Goal: Information Seeking & Learning: Learn about a topic

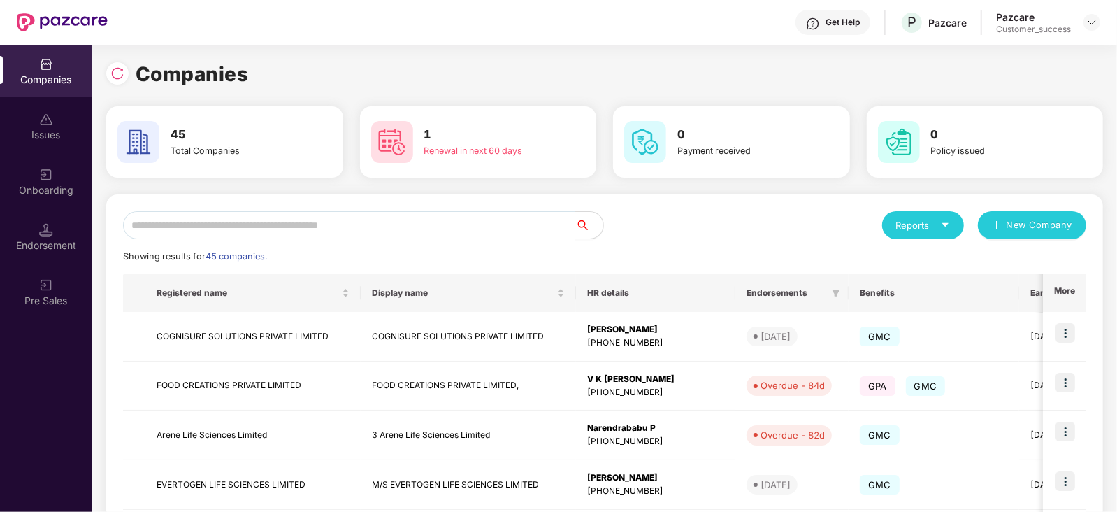
click at [299, 219] on input "text" at bounding box center [349, 225] width 452 height 28
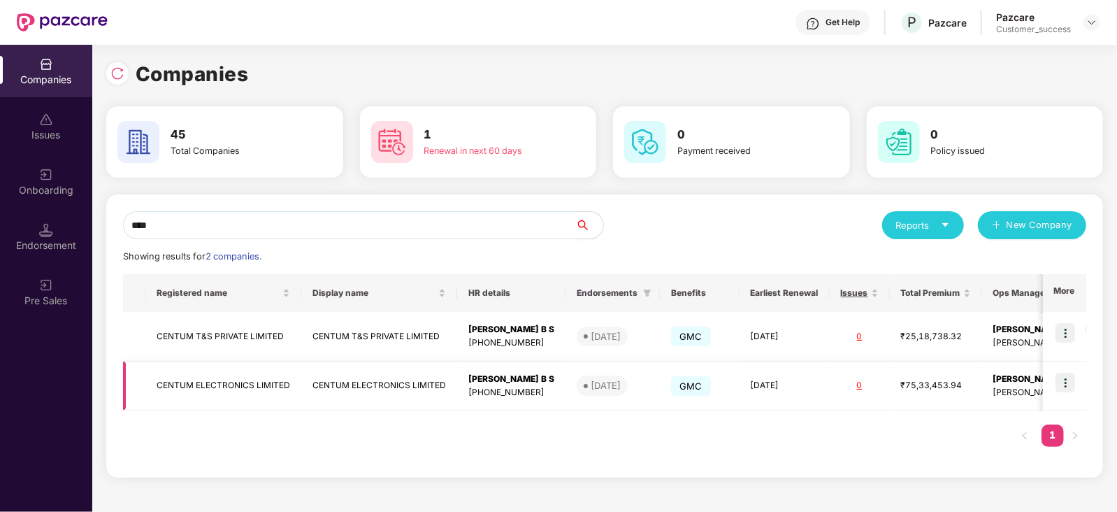
type input "****"
click at [1070, 381] on img at bounding box center [1066, 383] width 20 height 20
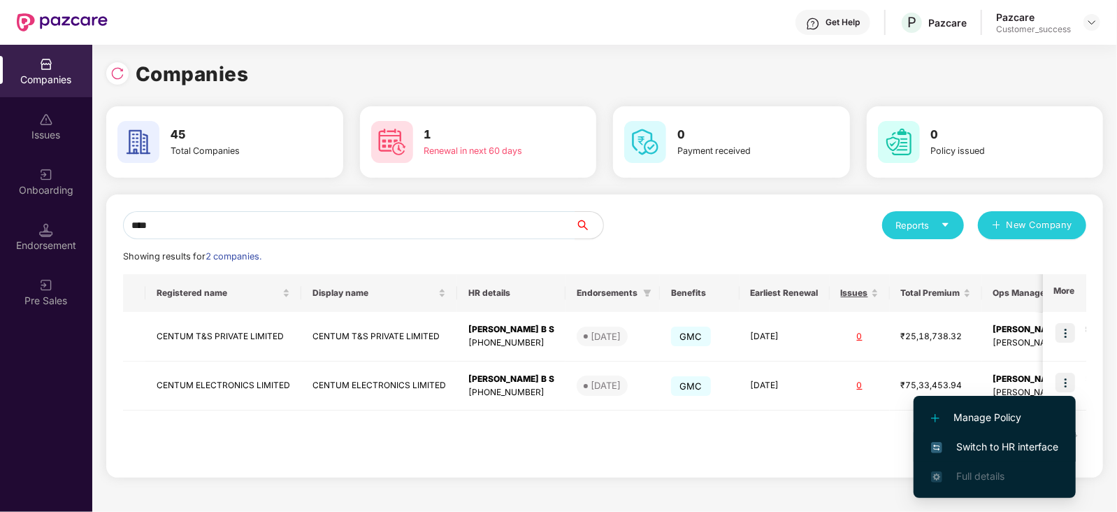
click at [1017, 452] on span "Switch to HR interface" at bounding box center [994, 446] width 127 height 15
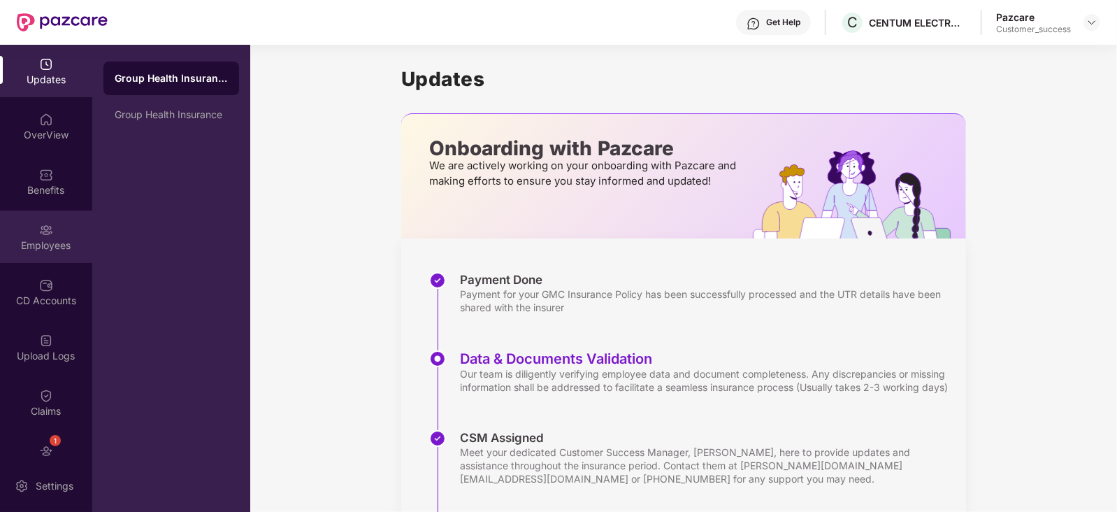
click at [34, 236] on div "Employees" at bounding box center [46, 236] width 92 height 52
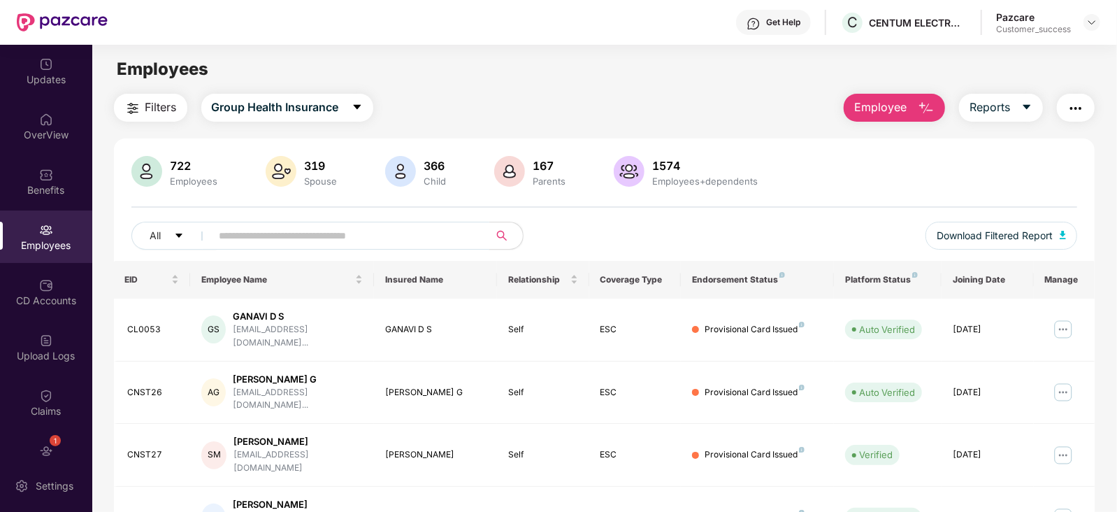
click at [289, 235] on input "text" at bounding box center [345, 235] width 251 height 21
paste input "**********"
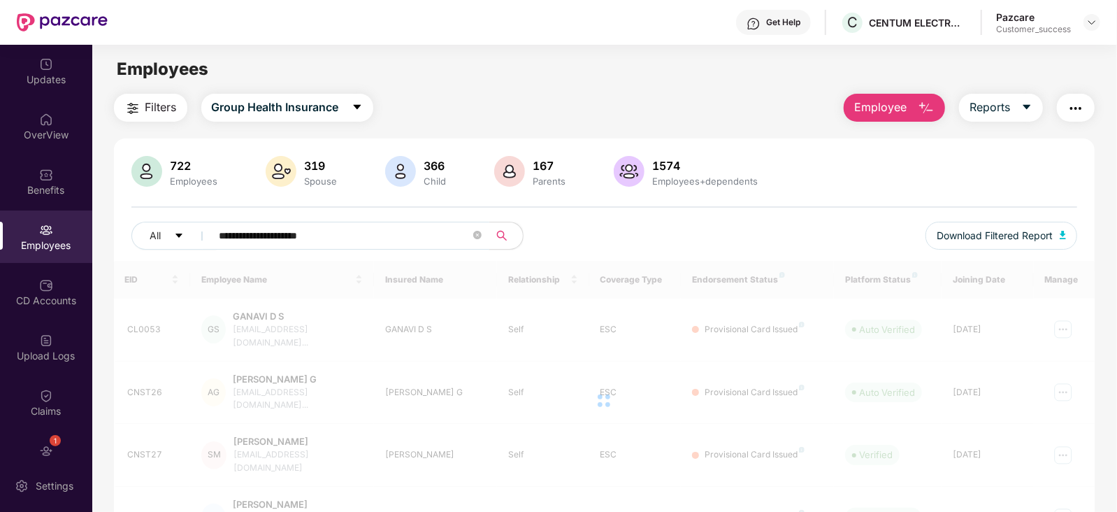
type input "**********"
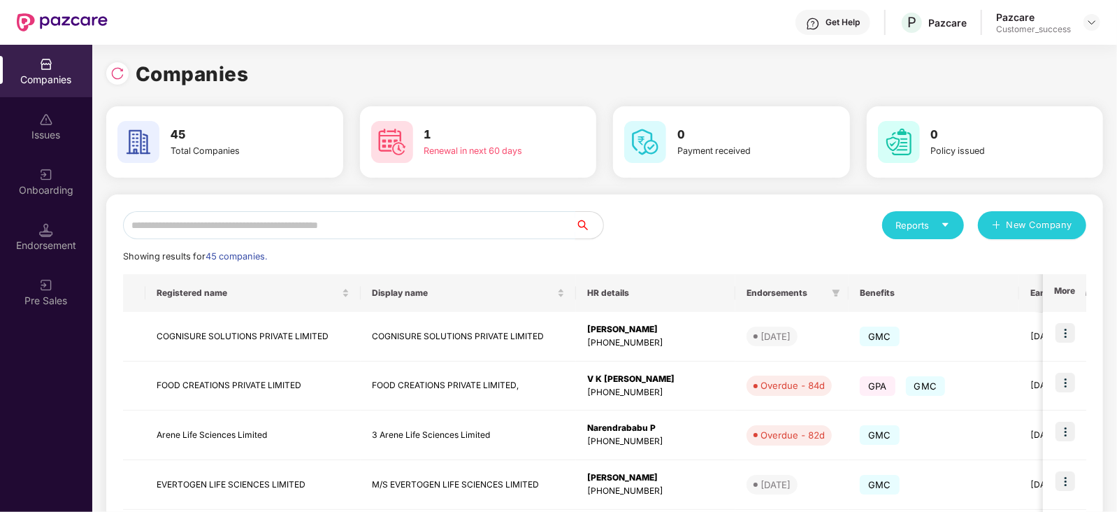
click at [195, 232] on input "text" at bounding box center [349, 225] width 452 height 28
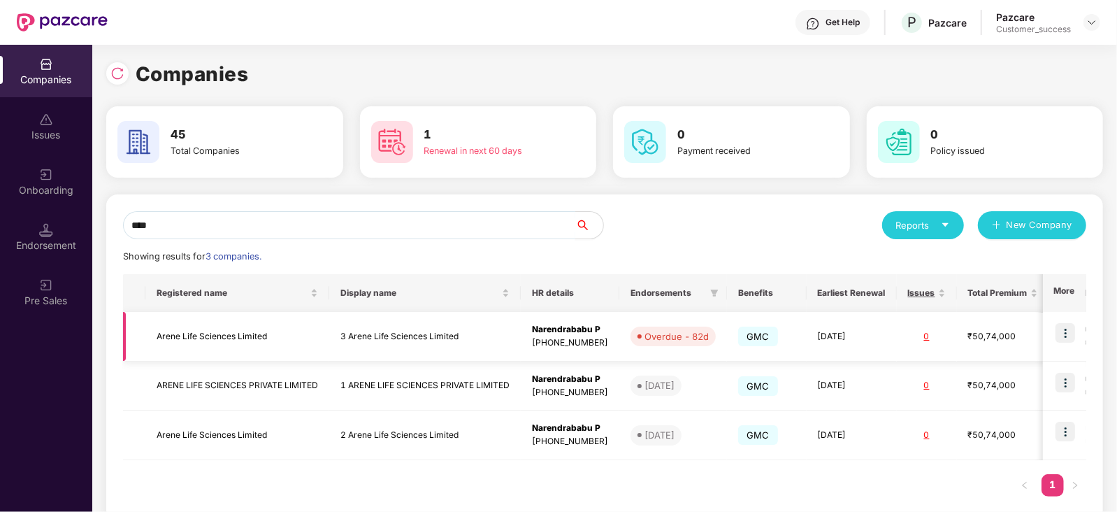
type input "****"
click at [1066, 336] on img at bounding box center [1066, 333] width 20 height 20
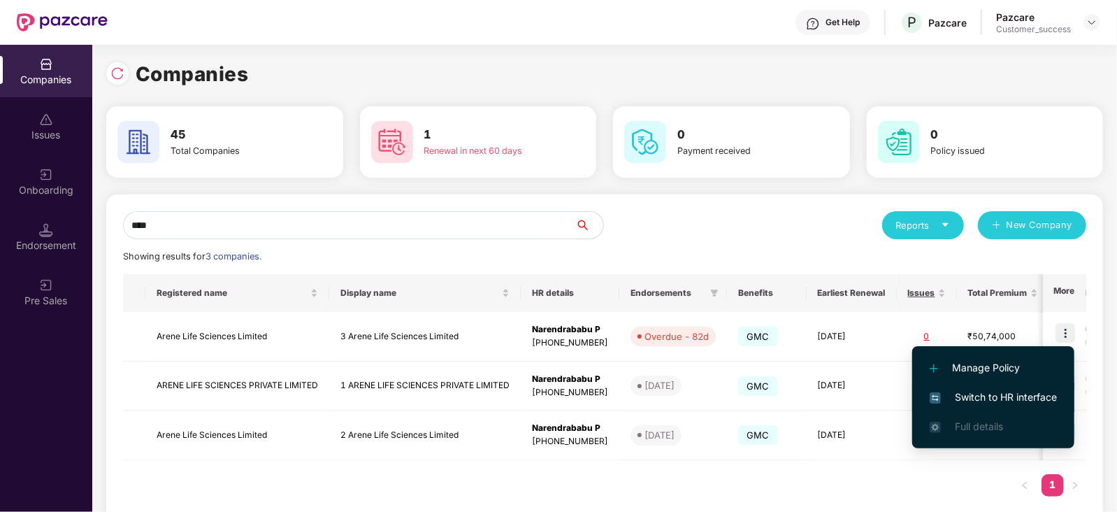
click at [1024, 396] on span "Switch to HR interface" at bounding box center [993, 396] width 127 height 15
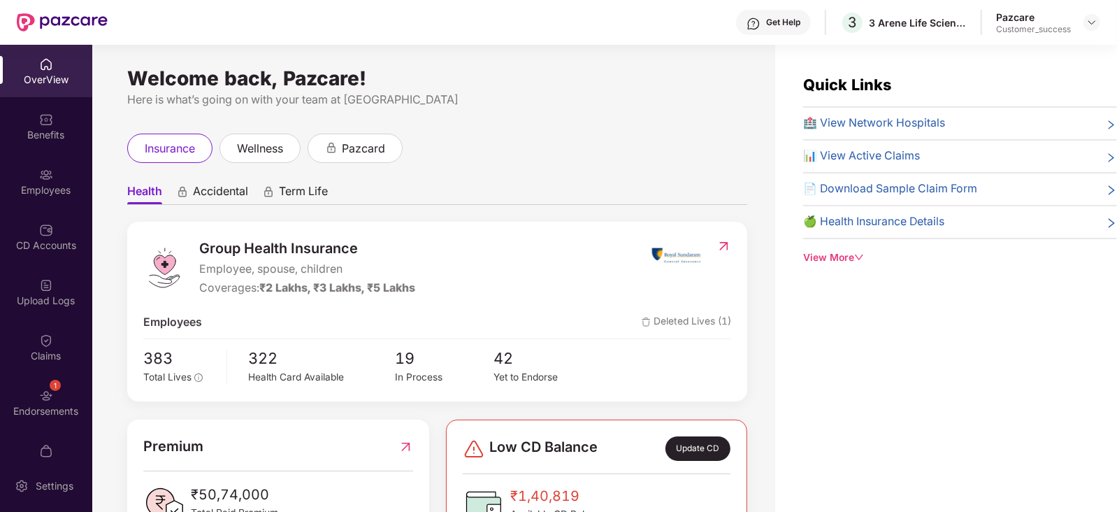
click at [38, 414] on div "Endorsements" at bounding box center [46, 411] width 92 height 14
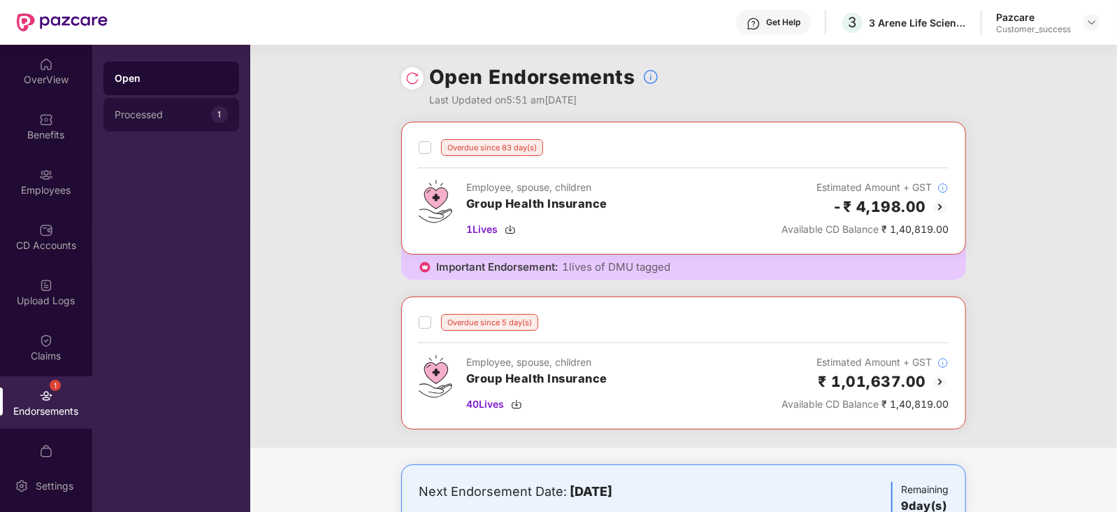
click at [165, 112] on div "Processed" at bounding box center [163, 114] width 96 height 11
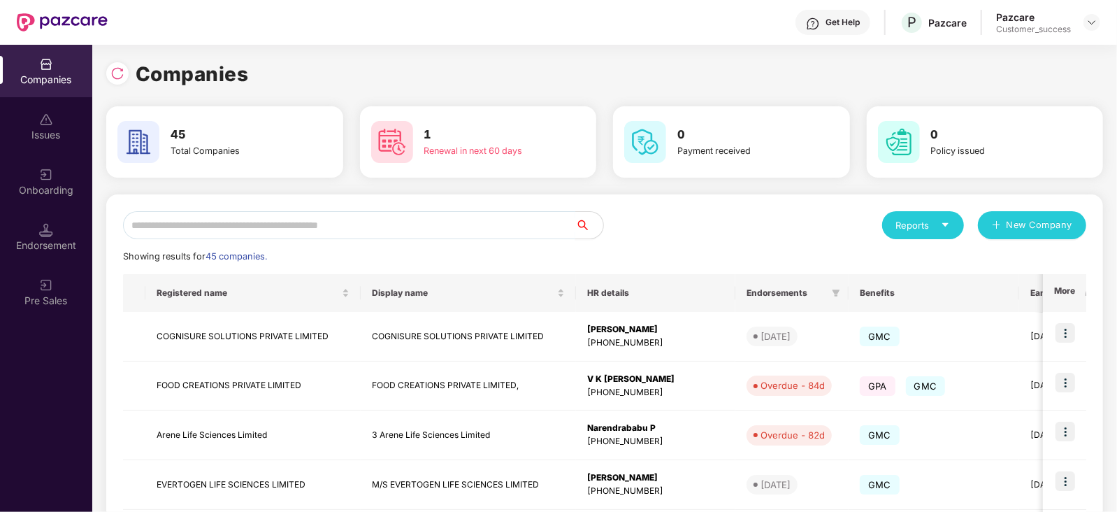
click at [277, 217] on input "text" at bounding box center [349, 225] width 452 height 28
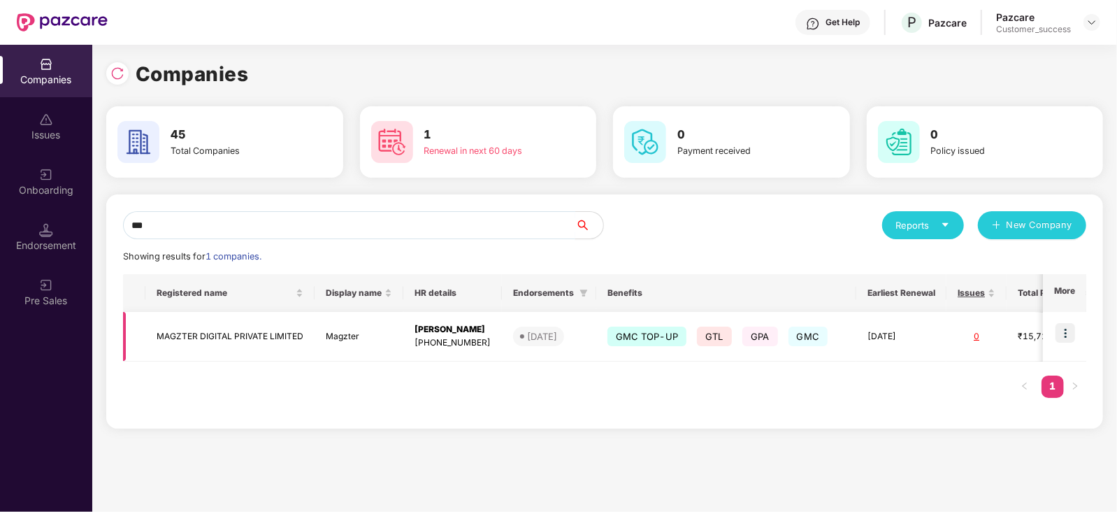
type input "***"
click at [1077, 324] on td at bounding box center [1064, 337] width 43 height 50
click at [1068, 326] on img at bounding box center [1066, 333] width 20 height 20
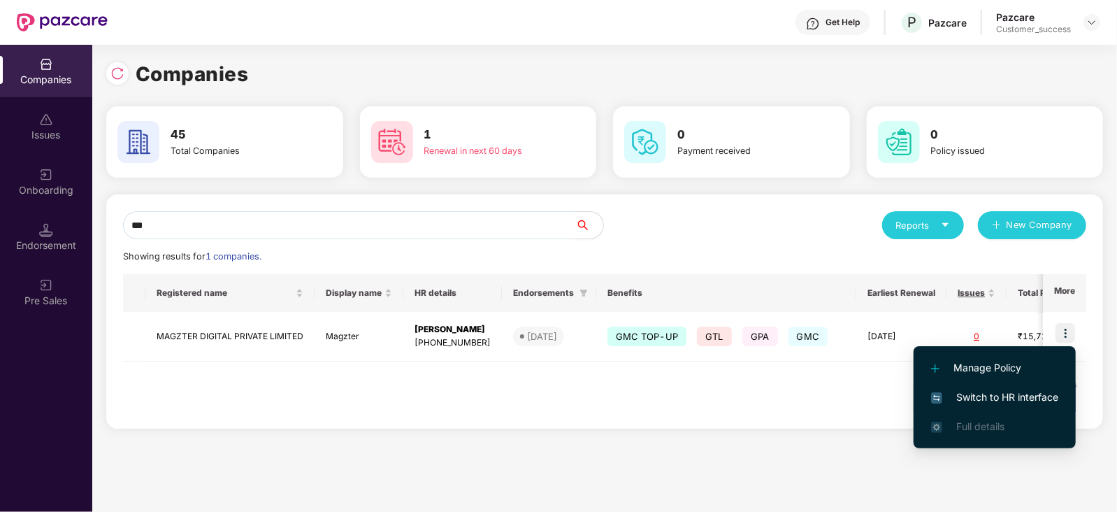
click at [1021, 393] on span "Switch to HR interface" at bounding box center [994, 396] width 127 height 15
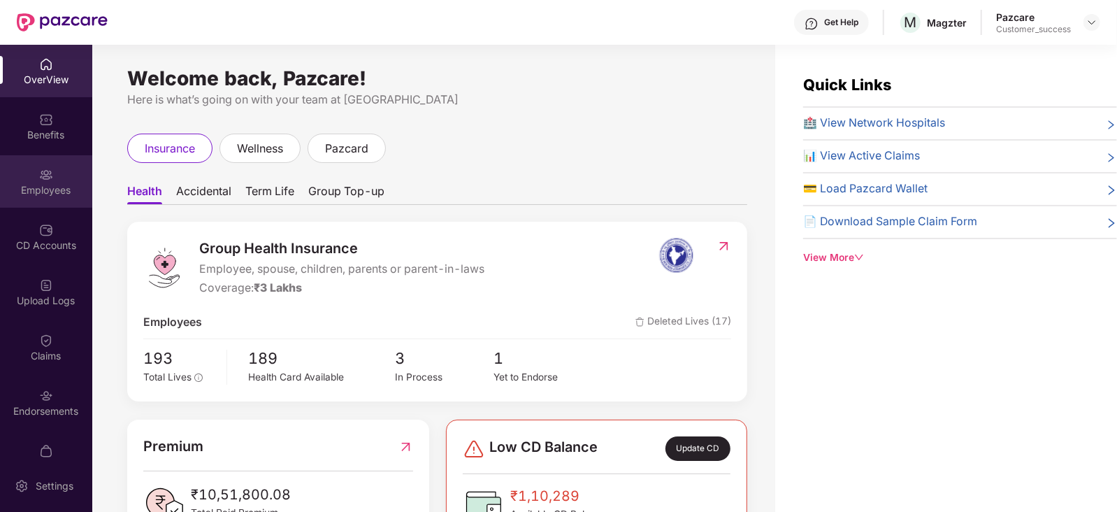
click at [35, 178] on div "Employees" at bounding box center [46, 181] width 92 height 52
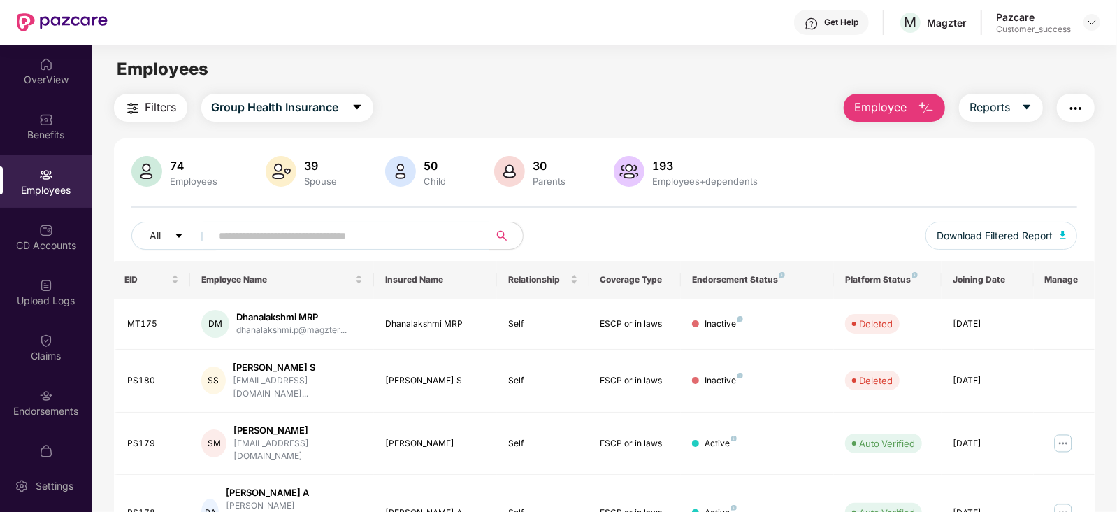
click at [266, 236] on input "text" at bounding box center [345, 235] width 251 height 21
click at [25, 128] on div "Benefits" at bounding box center [46, 135] width 92 height 14
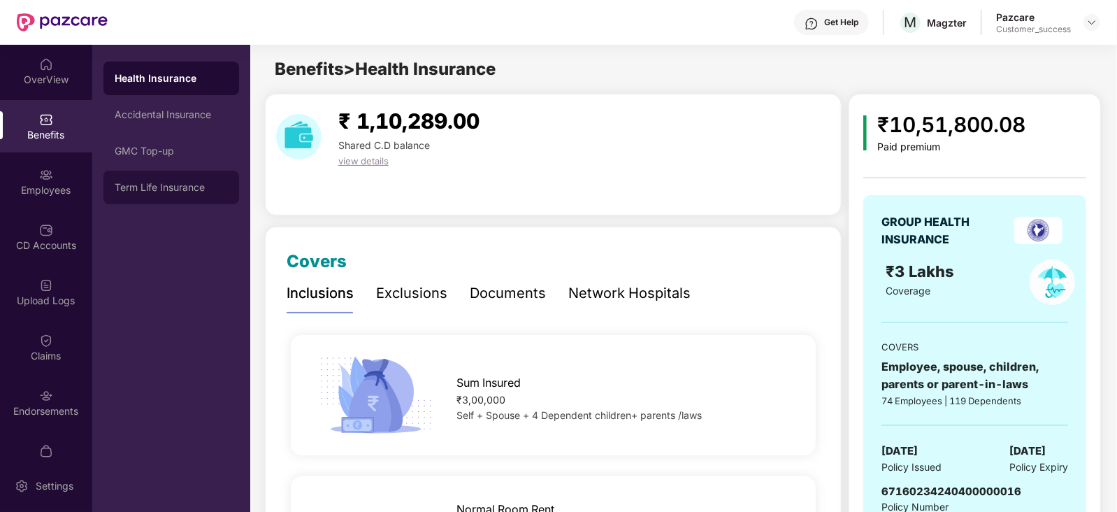
click at [175, 185] on div "Term Life Insurance" at bounding box center [171, 187] width 113 height 11
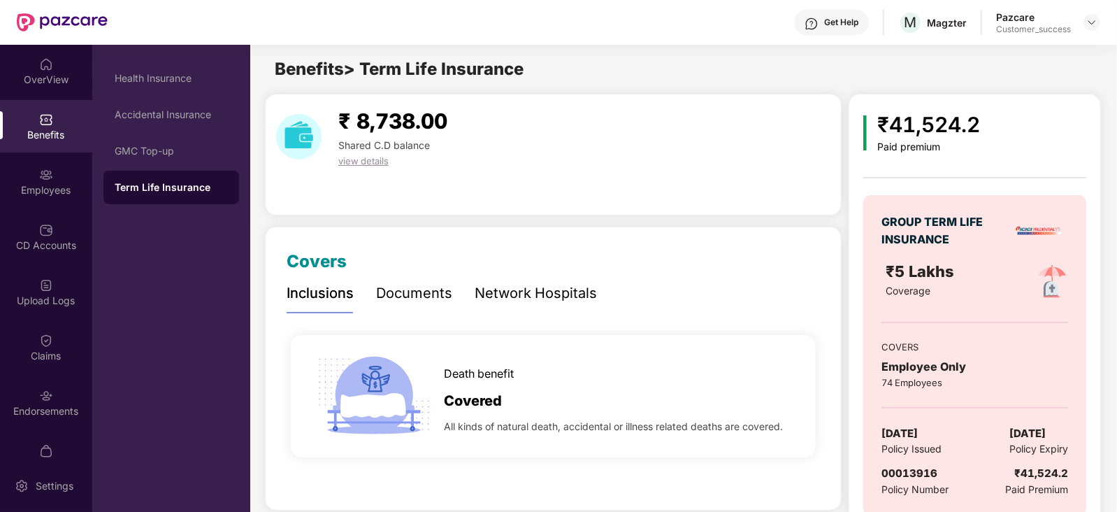
scroll to position [31, 0]
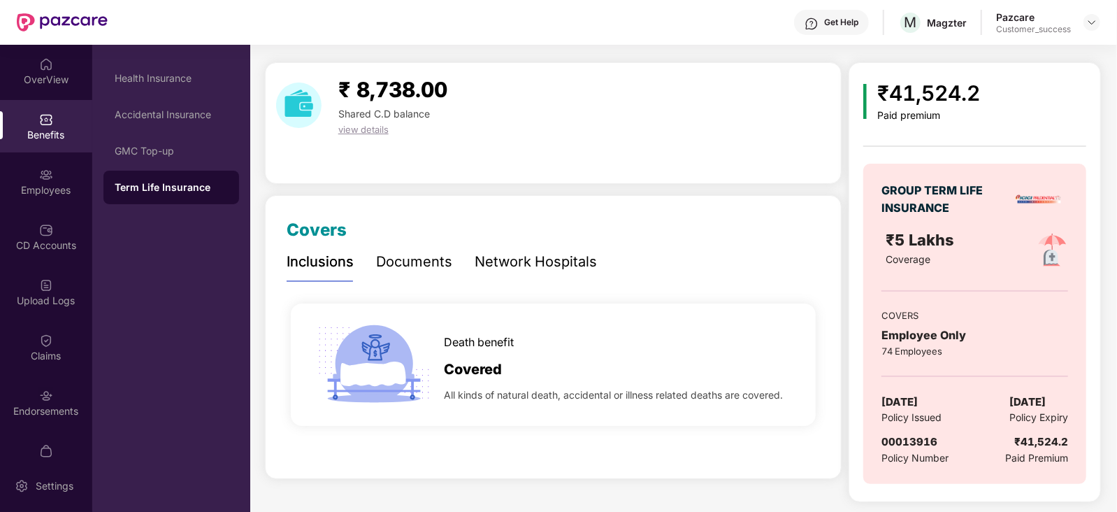
click at [421, 260] on div "Documents" at bounding box center [414, 262] width 76 height 22
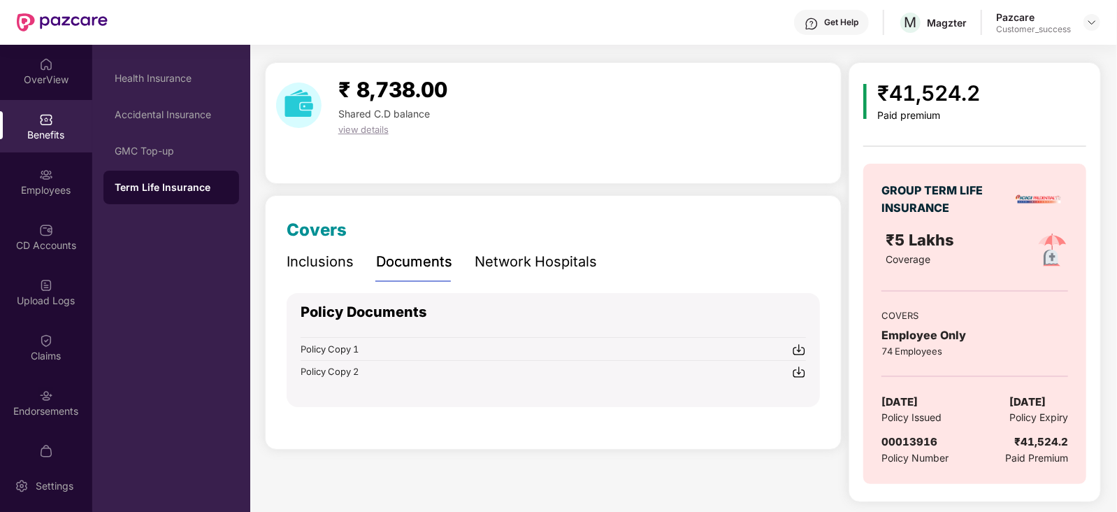
click at [797, 345] on img at bounding box center [799, 350] width 14 height 14
click at [802, 375] on img at bounding box center [799, 372] width 14 height 14
click at [159, 70] on div "Health Insurance" at bounding box center [171, 79] width 136 height 34
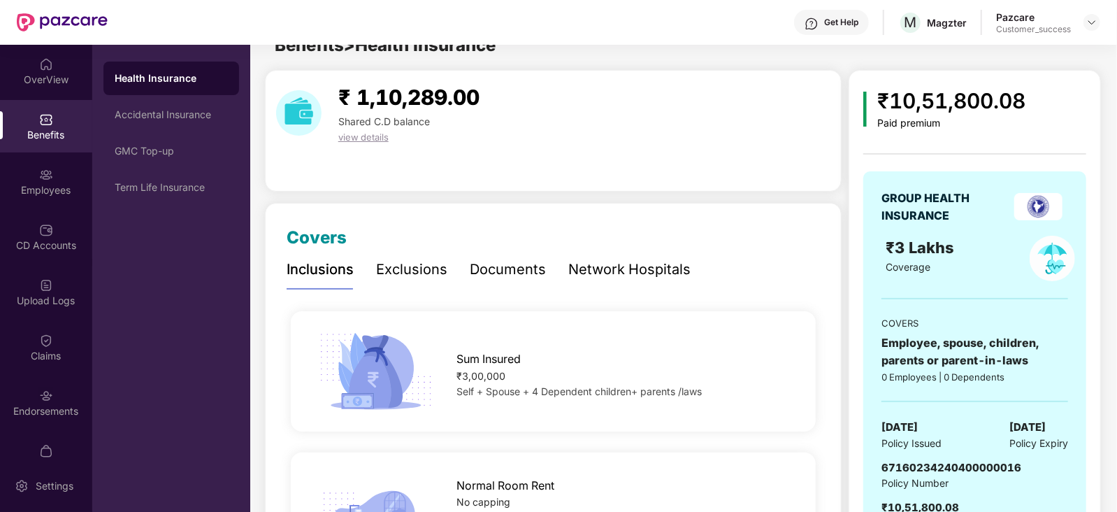
scroll to position [31, 0]
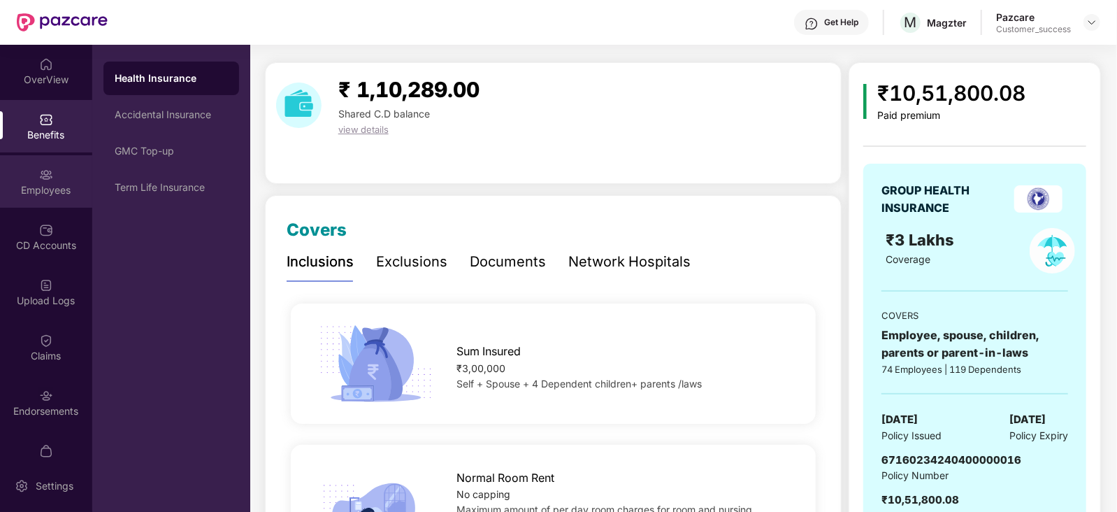
click at [51, 191] on div "Employees" at bounding box center [46, 190] width 92 height 14
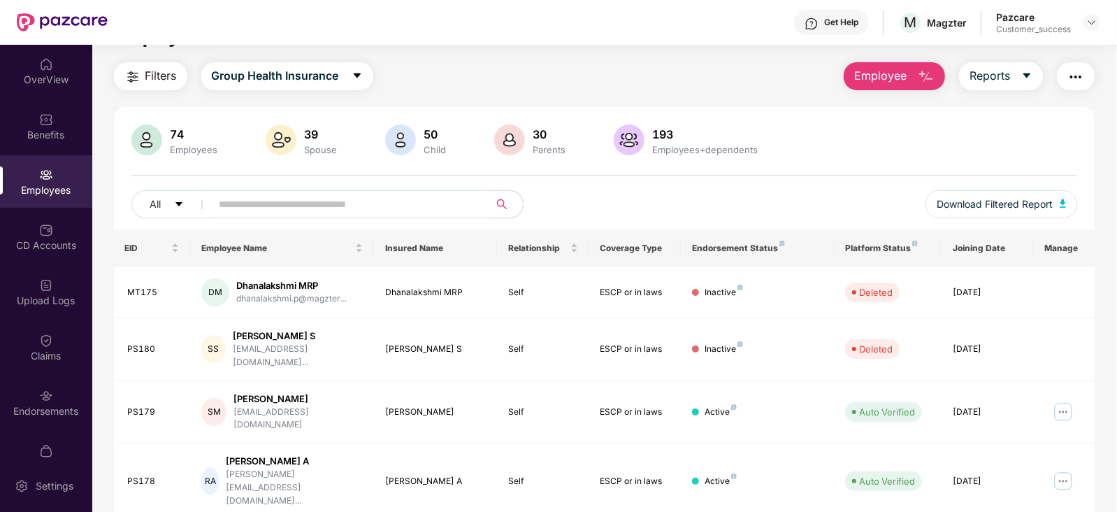
click at [294, 208] on input "text" at bounding box center [345, 204] width 251 height 21
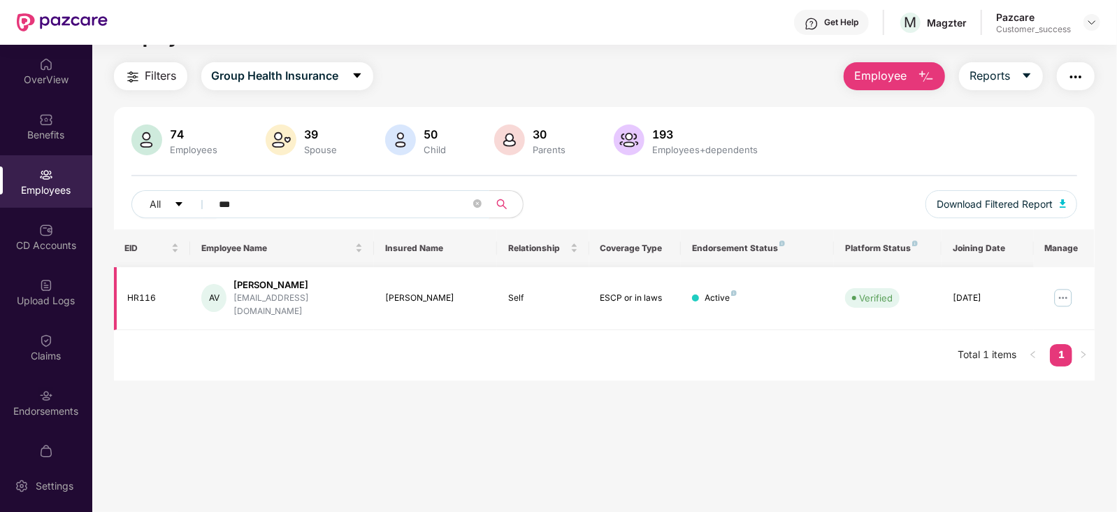
type input "***"
click at [1068, 287] on img at bounding box center [1063, 298] width 22 height 22
click at [566, 384] on main "Employees Filters Group Health Insurance Employee Reports 74 Employees 39 Spous…" at bounding box center [604, 269] width 1024 height 512
click at [1062, 289] on img at bounding box center [1063, 298] width 22 height 22
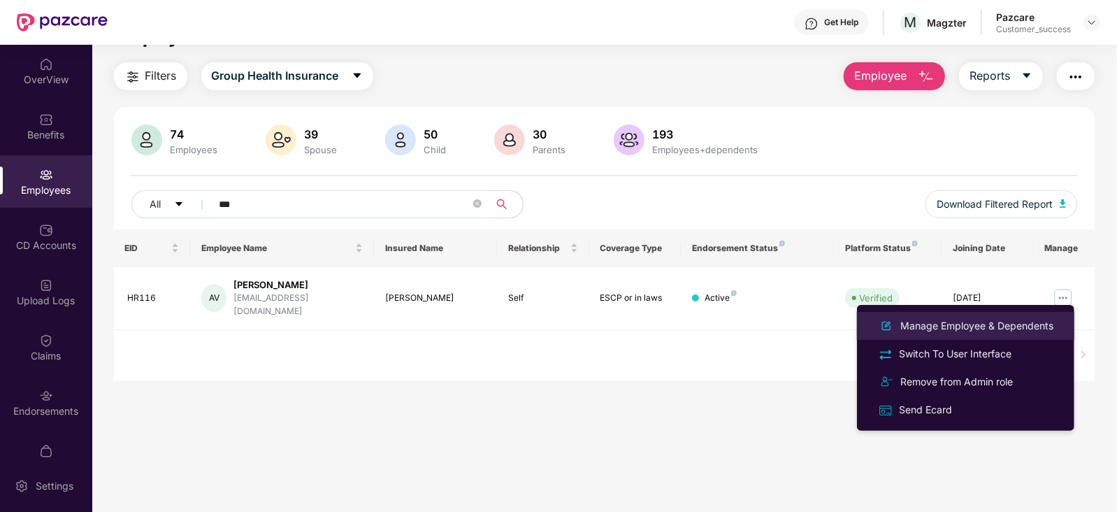
click at [1003, 321] on div "Manage Employee & Dependents" at bounding box center [977, 325] width 159 height 15
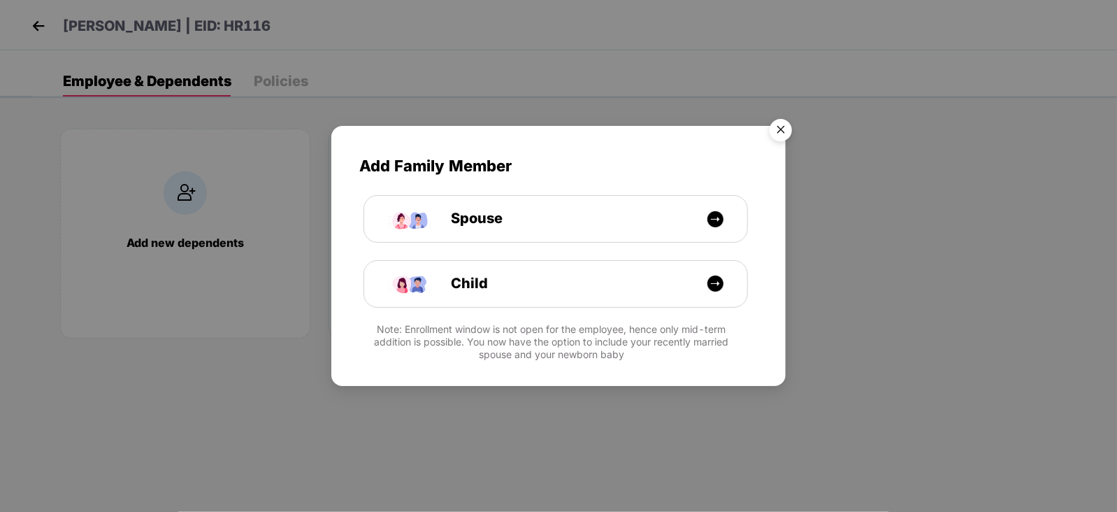
click at [780, 123] on img "Close" at bounding box center [780, 132] width 39 height 39
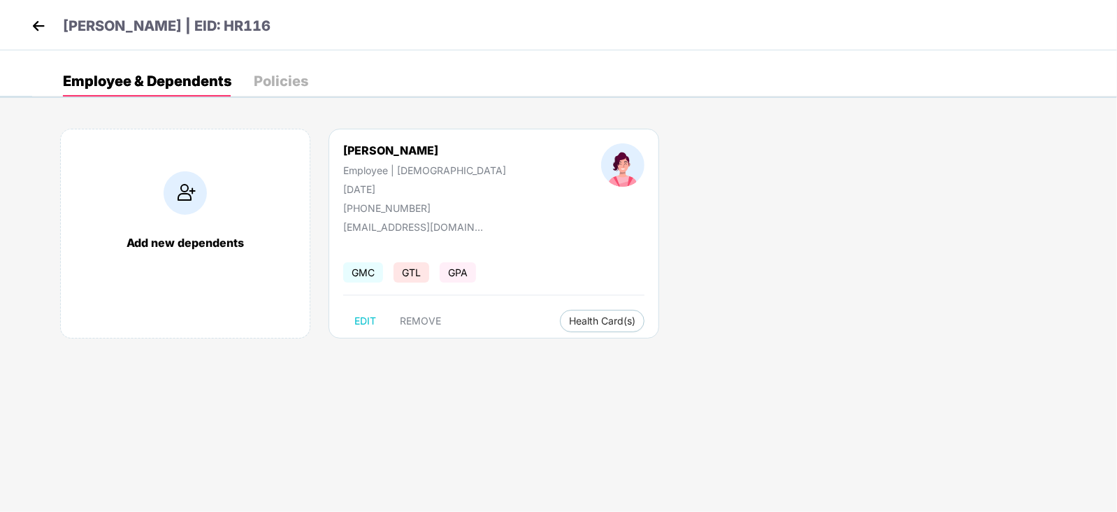
click at [45, 20] on img at bounding box center [38, 25] width 21 height 21
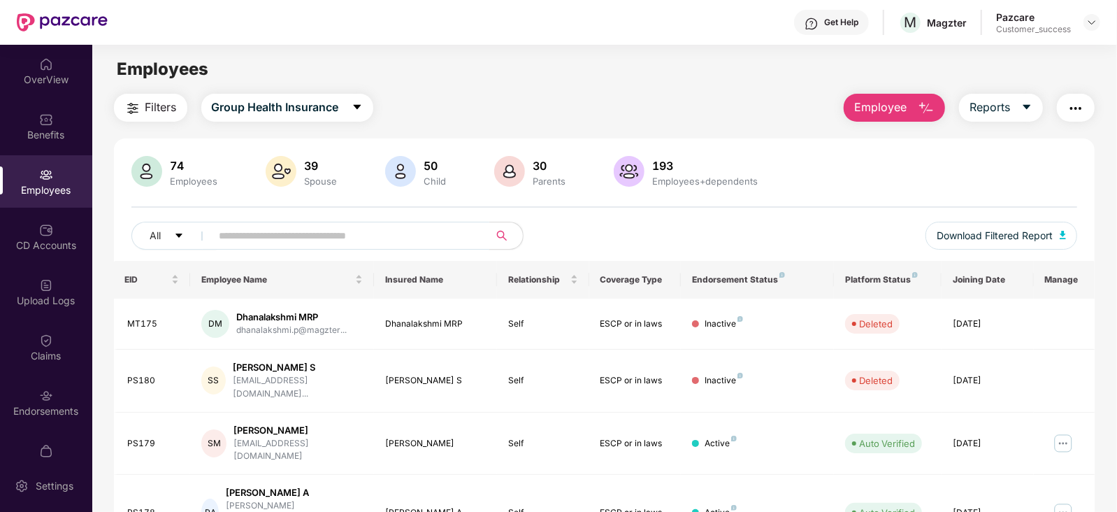
click at [303, 232] on input "text" at bounding box center [345, 235] width 251 height 21
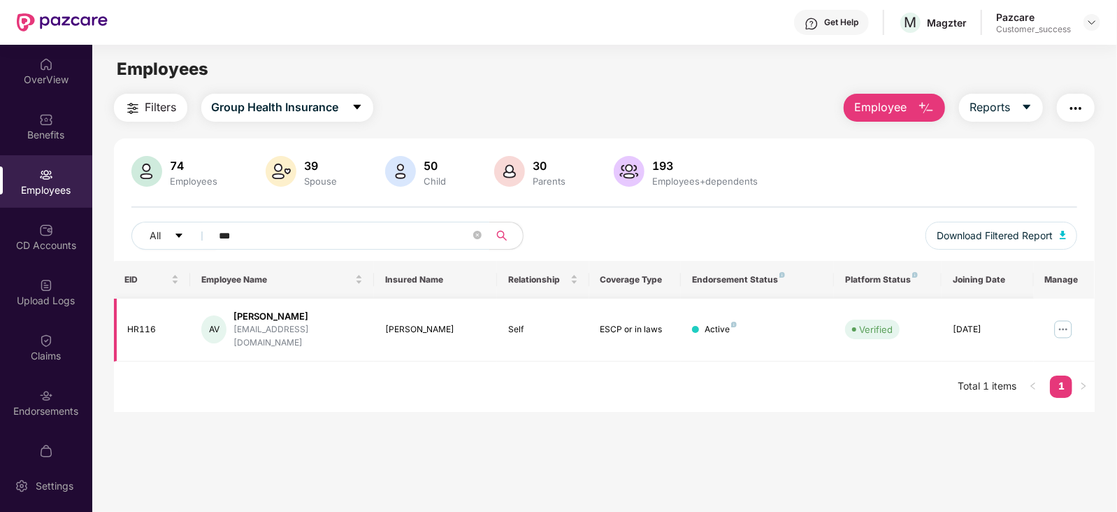
type input "***"
click at [1061, 318] on img at bounding box center [1063, 329] width 22 height 22
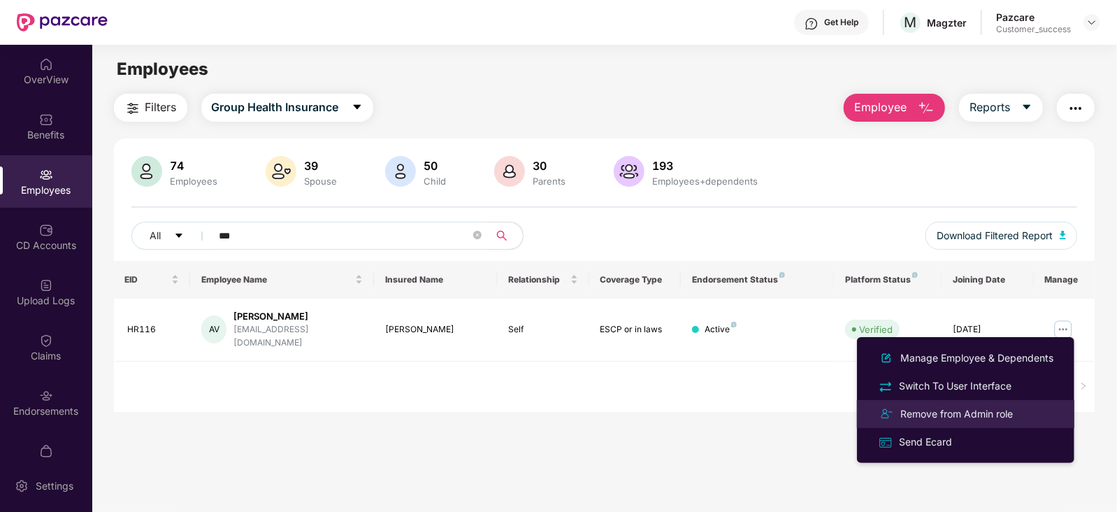
click at [994, 410] on div "Remove from Admin role" at bounding box center [957, 413] width 118 height 15
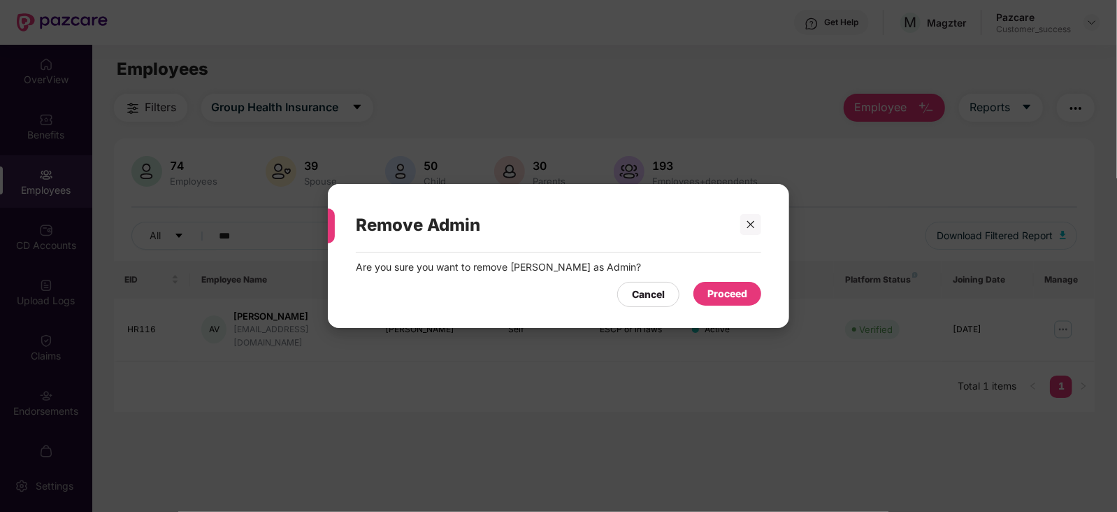
click at [746, 299] on div "Proceed" at bounding box center [727, 293] width 40 height 15
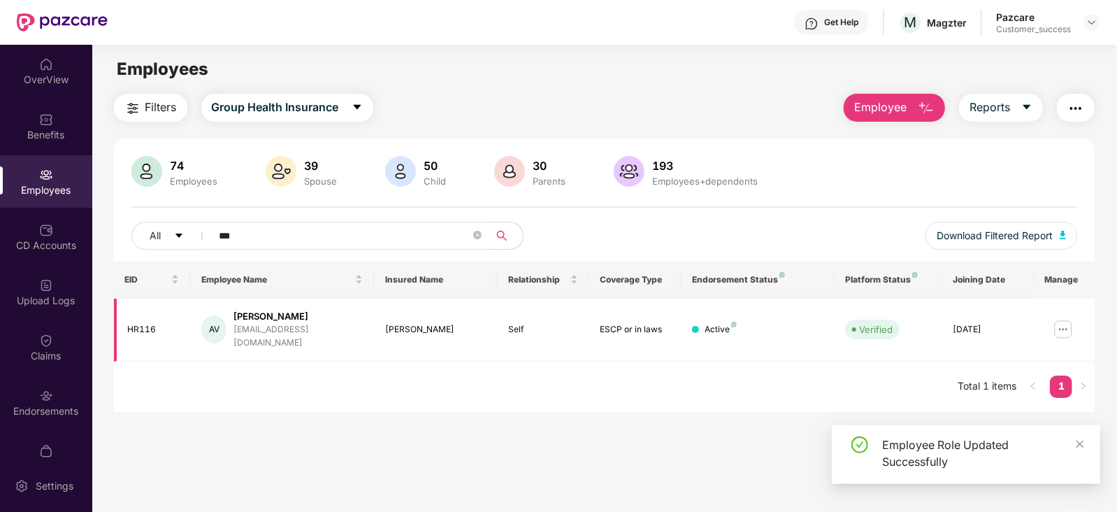
click at [1067, 318] on img at bounding box center [1063, 329] width 22 height 22
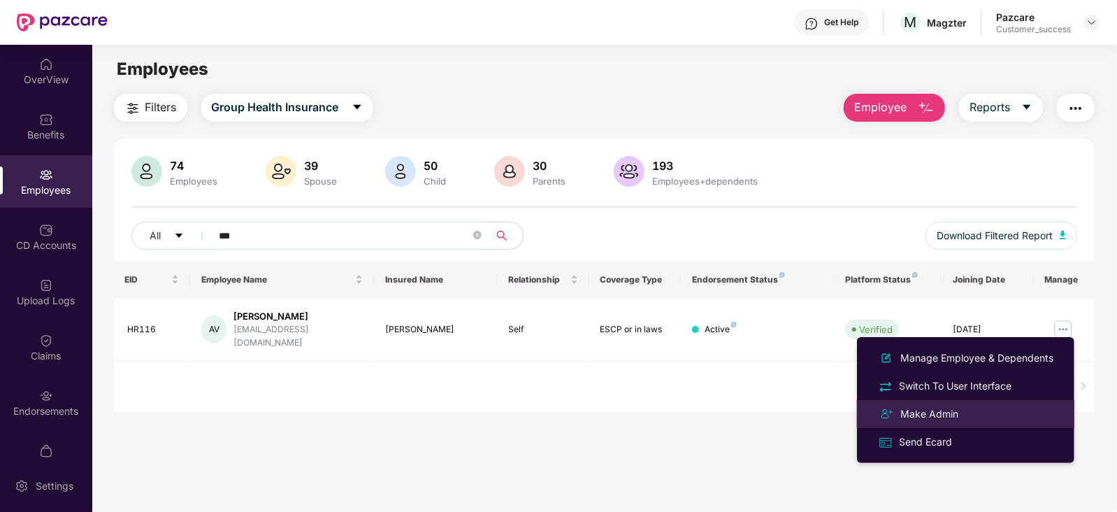
click at [932, 406] on div "Make Admin" at bounding box center [930, 413] width 64 height 15
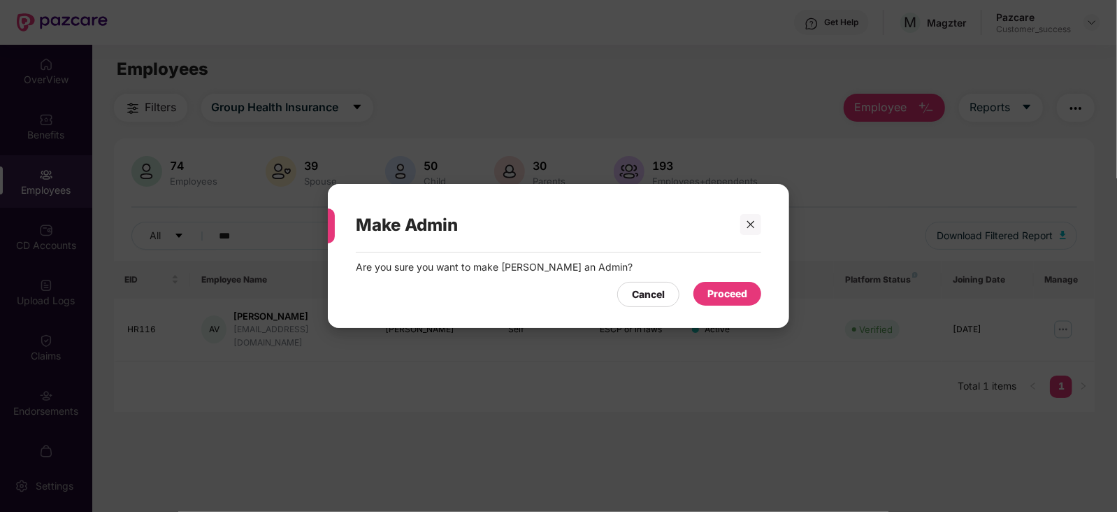
click at [734, 292] on div "Proceed" at bounding box center [727, 293] width 40 height 15
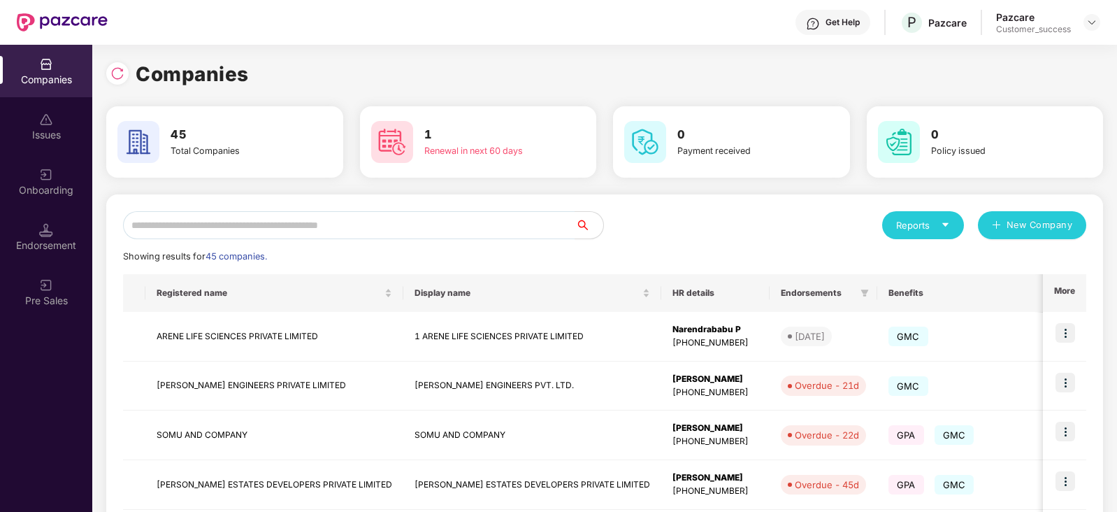
scroll to position [0, 1]
click at [227, 227] on input "text" at bounding box center [349, 225] width 452 height 28
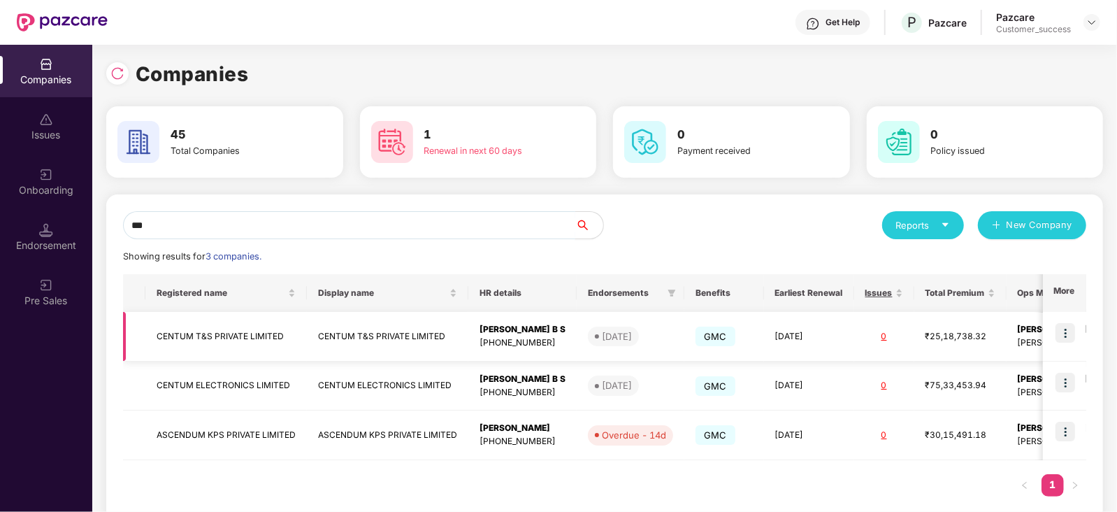
type input "***"
click at [1061, 333] on img at bounding box center [1066, 333] width 20 height 20
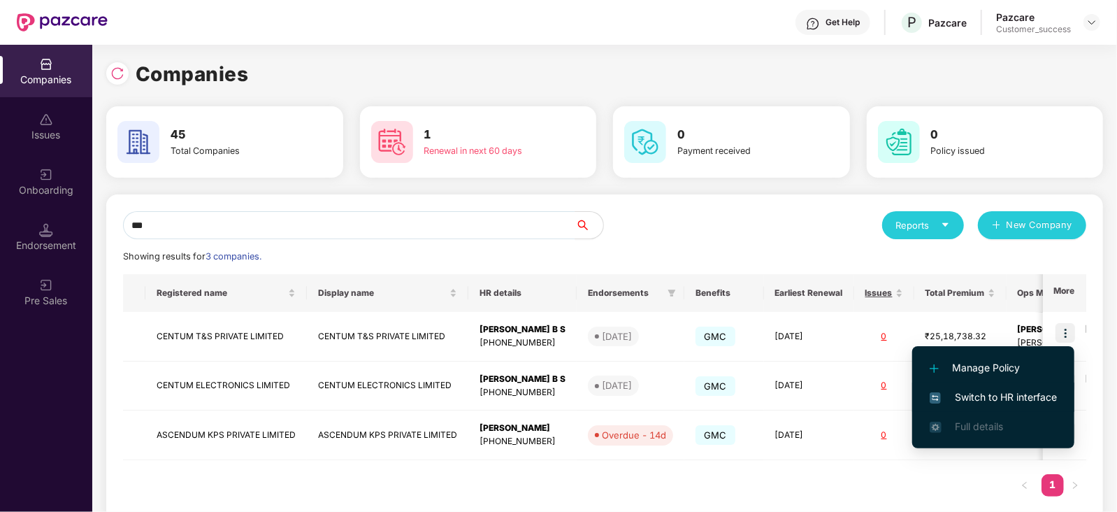
click at [1028, 389] on span "Switch to HR interface" at bounding box center [993, 396] width 127 height 15
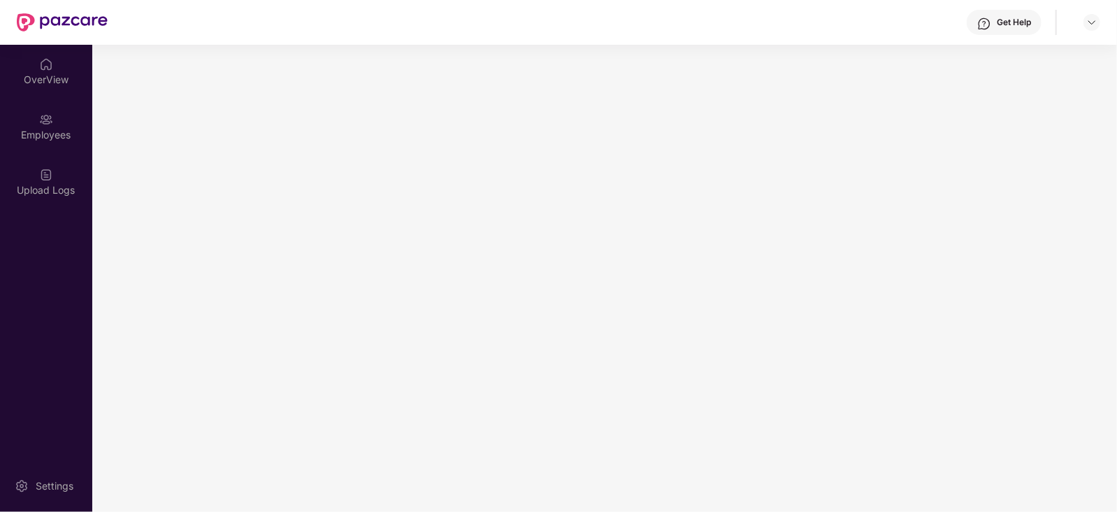
scroll to position [0, 0]
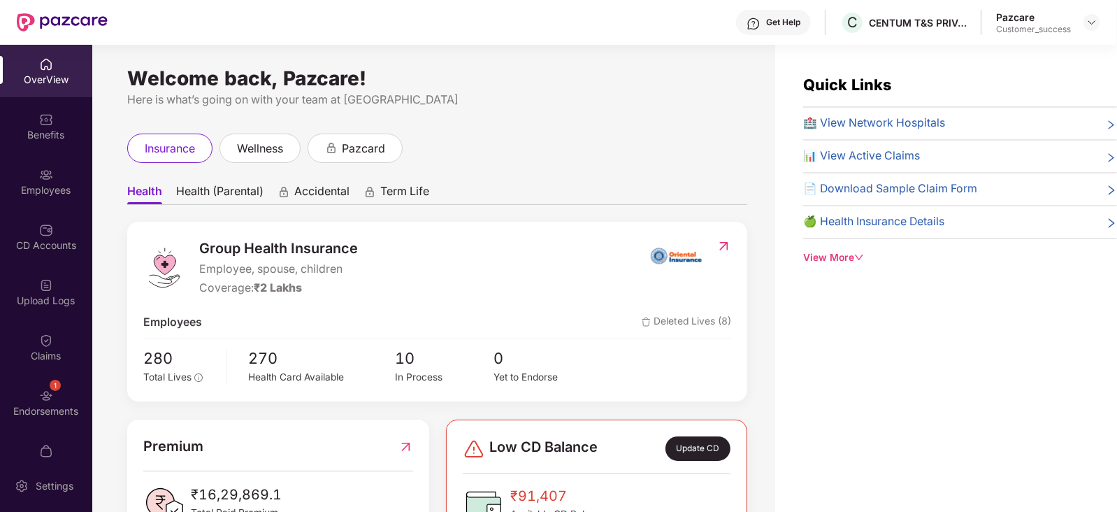
click at [28, 187] on div "Employees" at bounding box center [46, 190] width 92 height 14
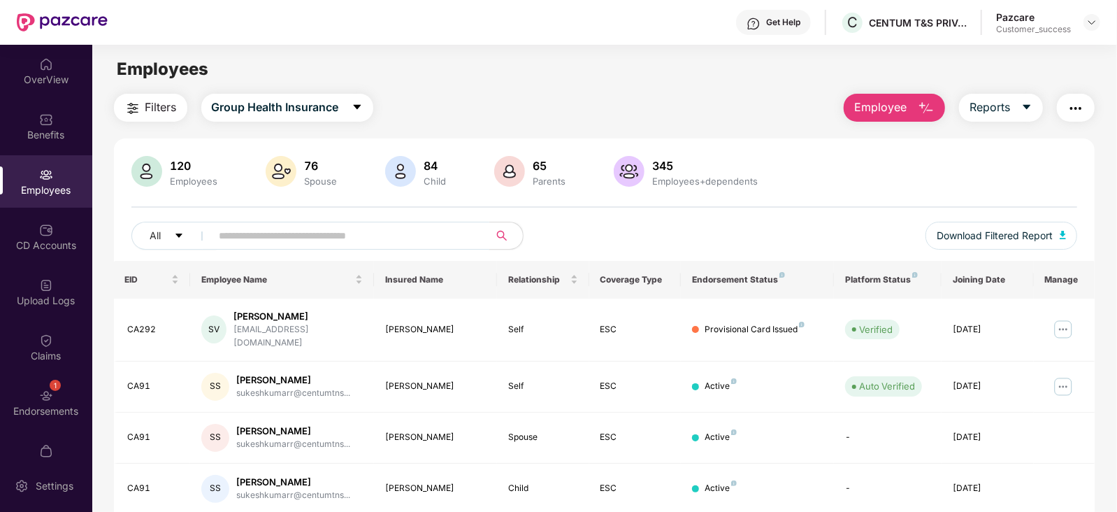
click at [257, 239] on input "text" at bounding box center [345, 235] width 251 height 21
paste input "**********"
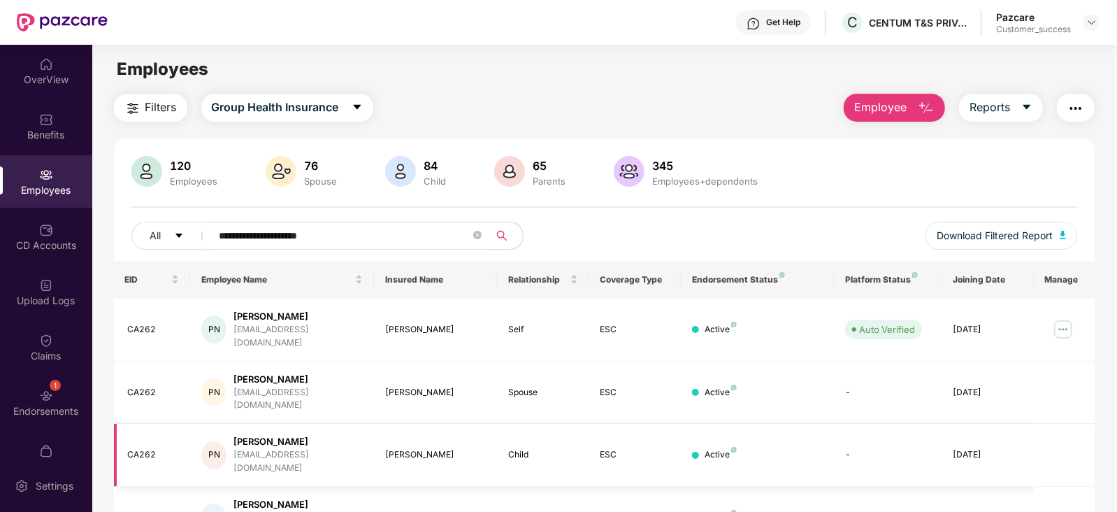
scroll to position [91, 0]
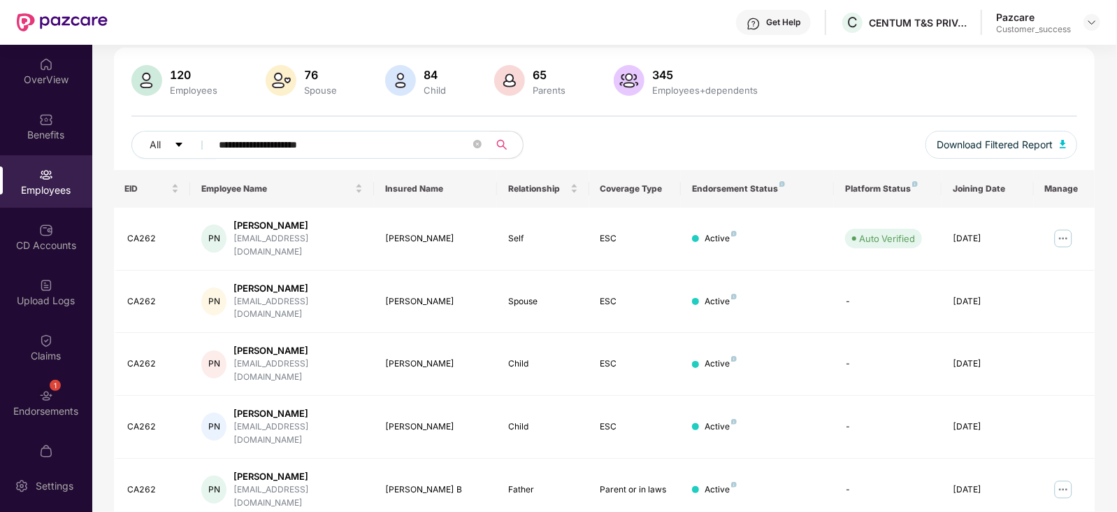
type input "**********"
click at [1059, 229] on img at bounding box center [1063, 238] width 22 height 22
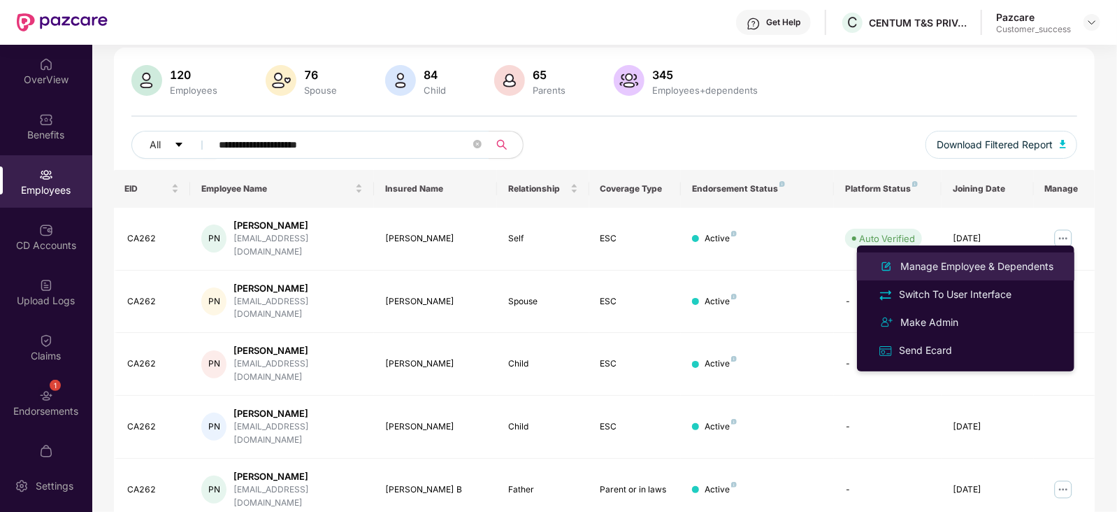
click at [972, 263] on div "Manage Employee & Dependents" at bounding box center [977, 266] width 159 height 15
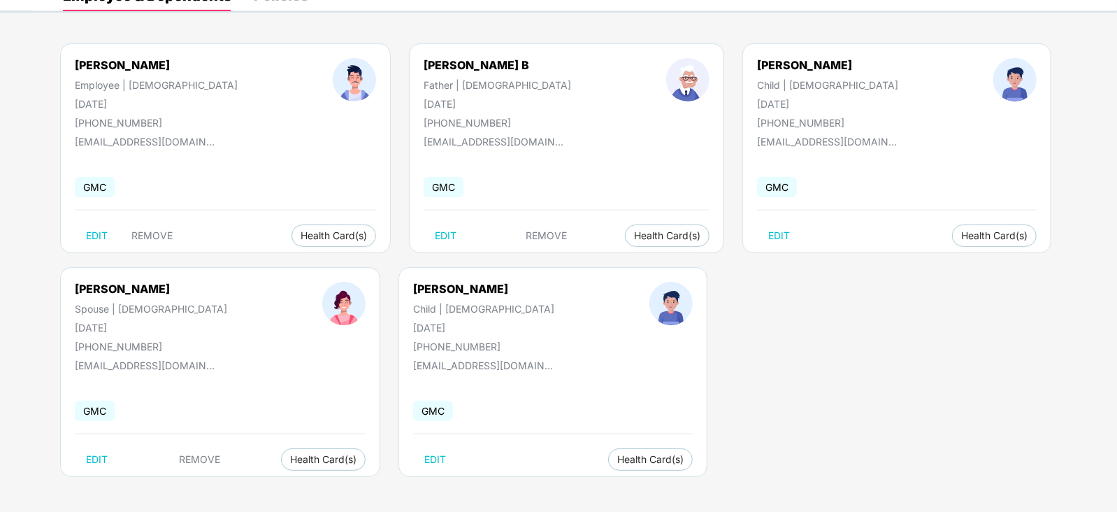
scroll to position [0, 0]
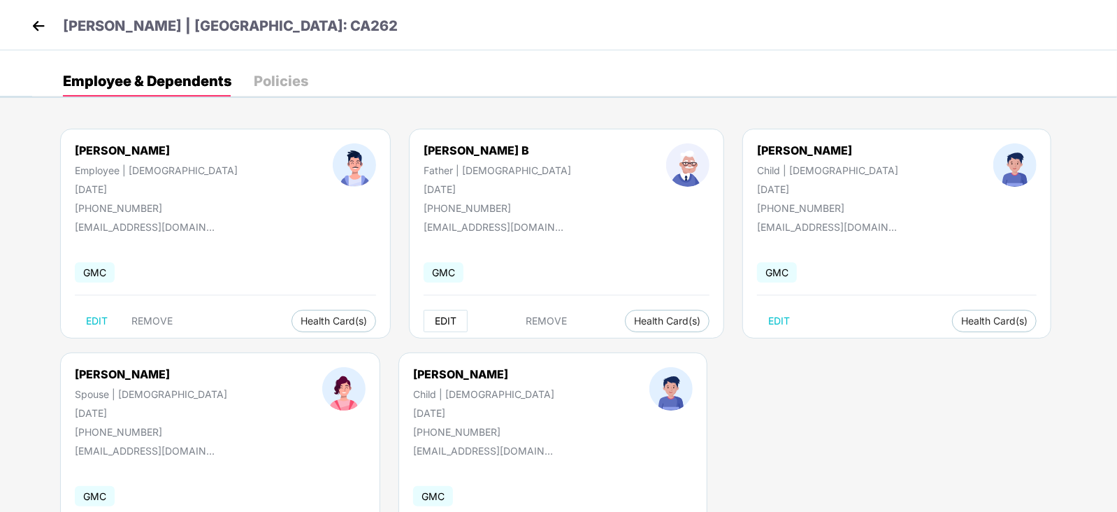
click at [435, 317] on span "EDIT" at bounding box center [446, 320] width 22 height 11
select select "******"
select select "****"
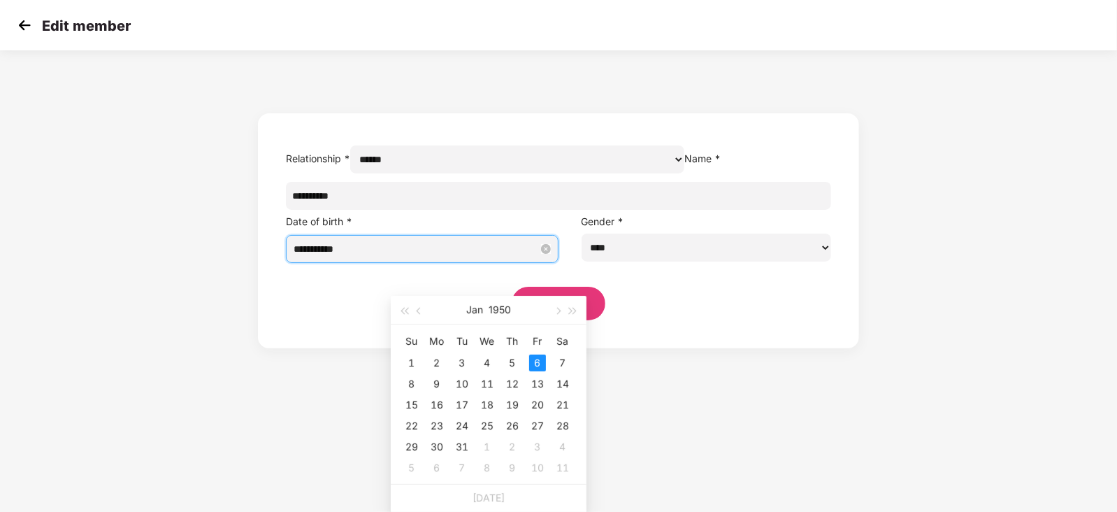
click at [424, 257] on input "**********" at bounding box center [416, 248] width 245 height 15
click at [557, 308] on span "button" at bounding box center [557, 311] width 7 height 7
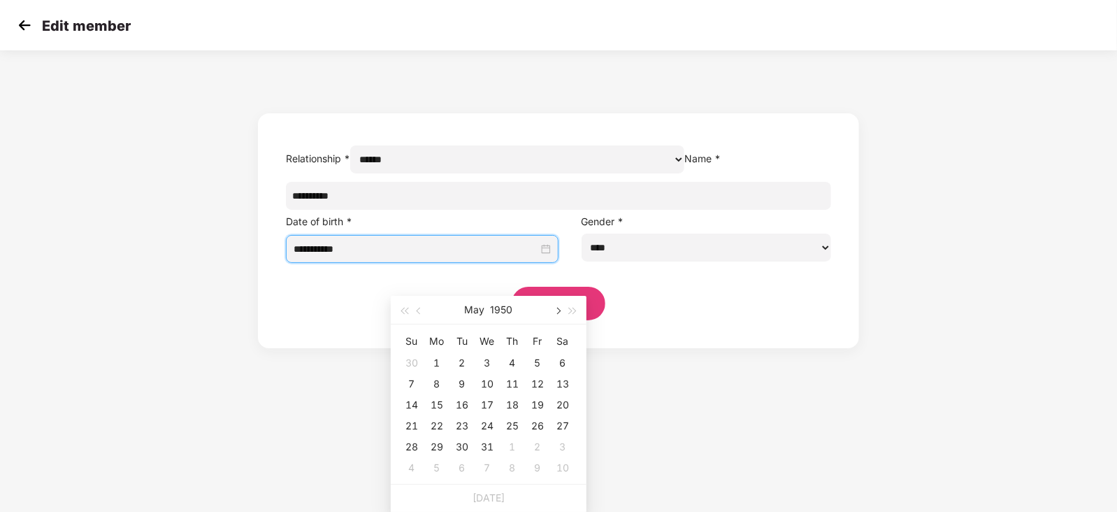
click at [557, 308] on span "button" at bounding box center [557, 311] width 7 height 7
type input "**********"
click at [510, 360] on div "1" at bounding box center [512, 362] width 17 height 17
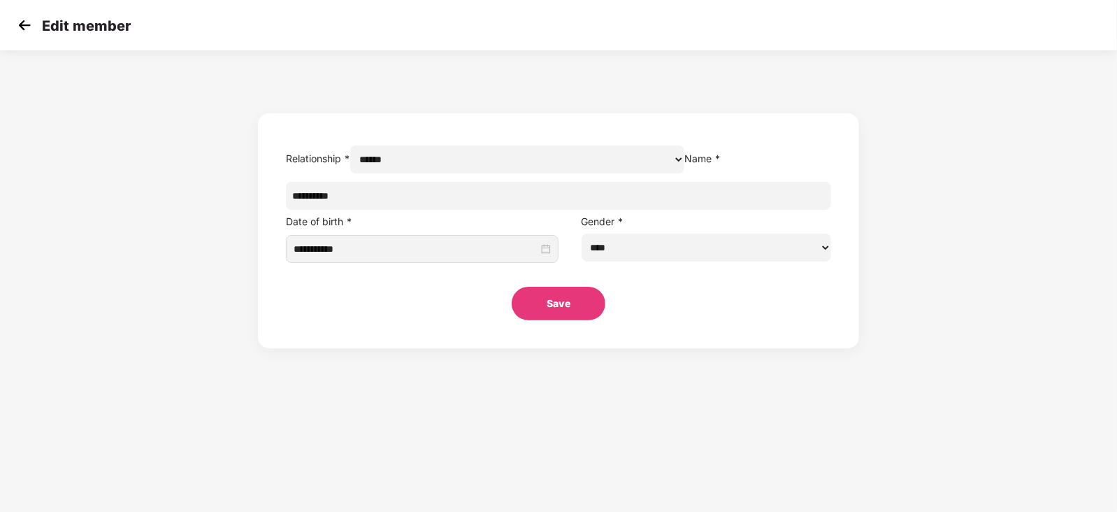
click at [559, 320] on button "Save" at bounding box center [559, 304] width 94 height 34
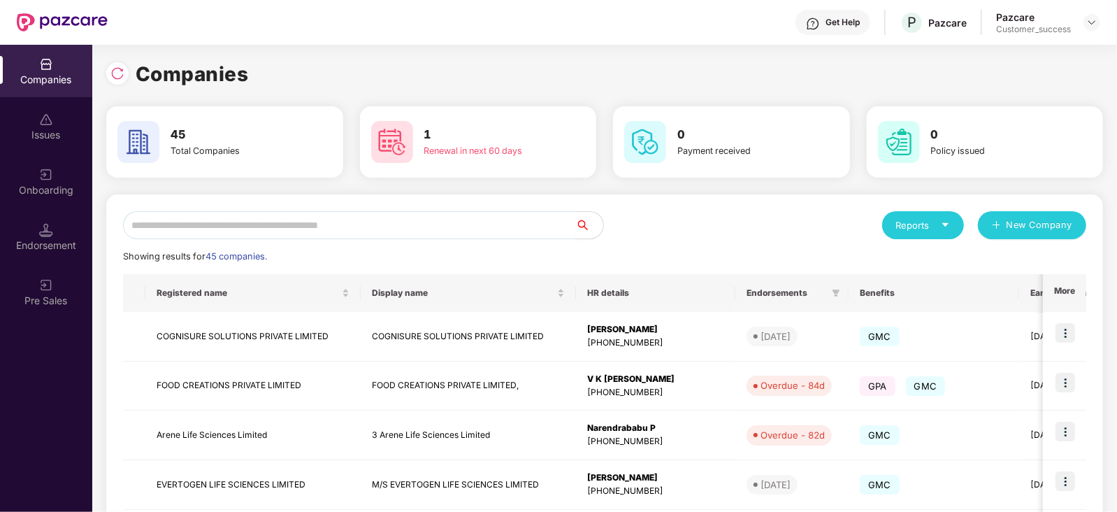
click at [217, 224] on input "text" at bounding box center [349, 225] width 452 height 28
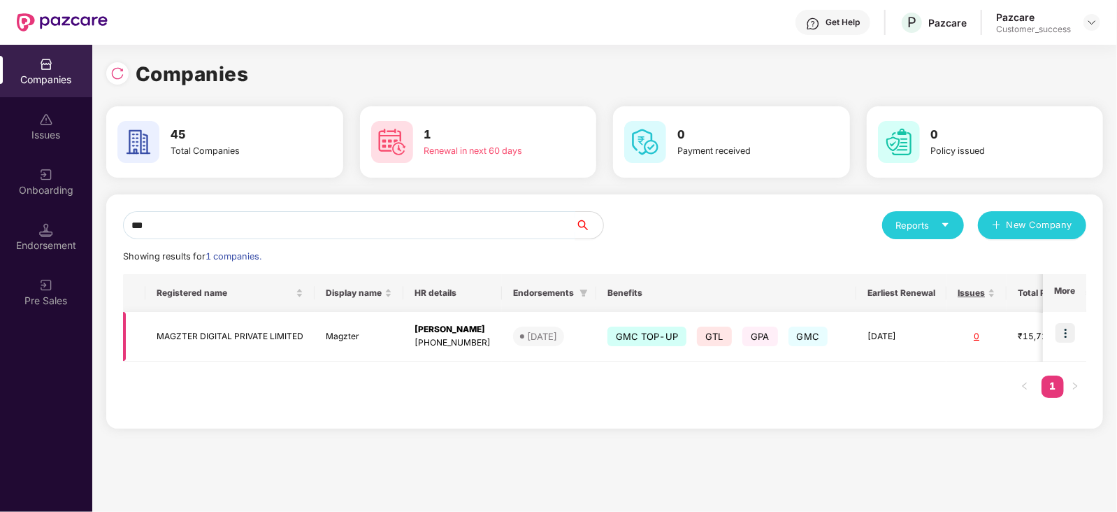
type input "***"
click at [1063, 341] on img at bounding box center [1066, 333] width 20 height 20
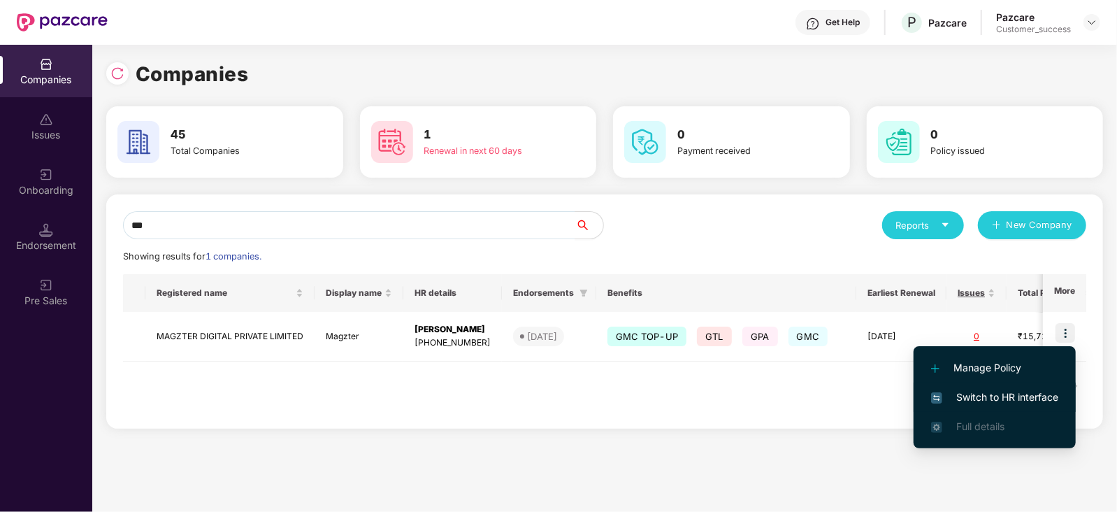
click at [1019, 403] on span "Switch to HR interface" at bounding box center [994, 396] width 127 height 15
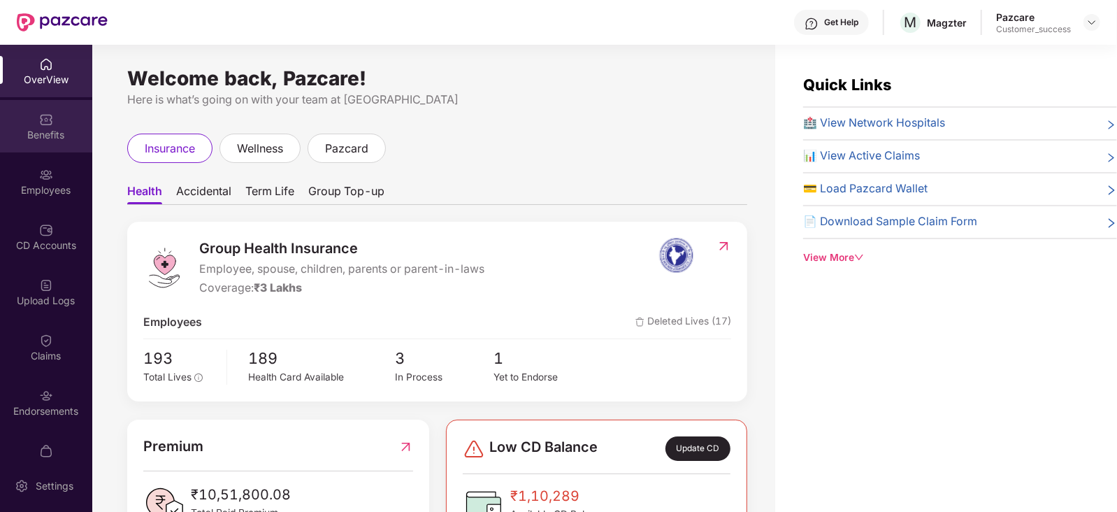
click at [56, 134] on div "Benefits" at bounding box center [46, 135] width 92 height 14
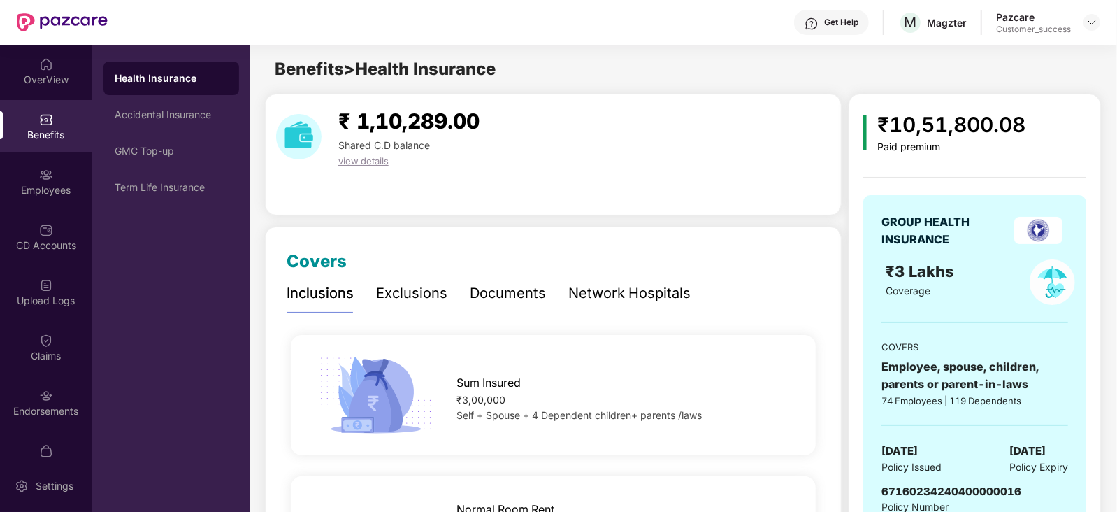
click at [530, 289] on div "Documents" at bounding box center [508, 293] width 76 height 22
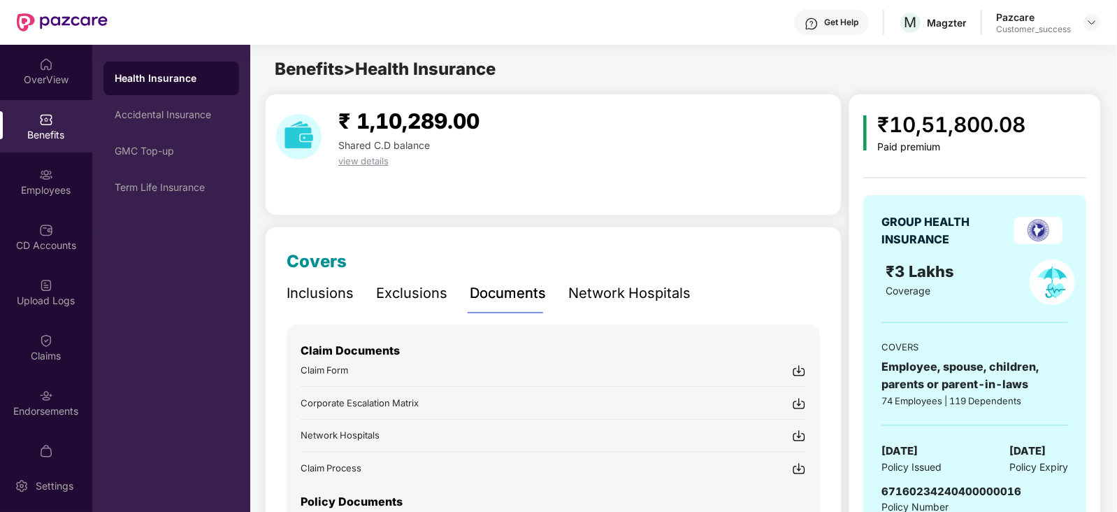
scroll to position [106, 0]
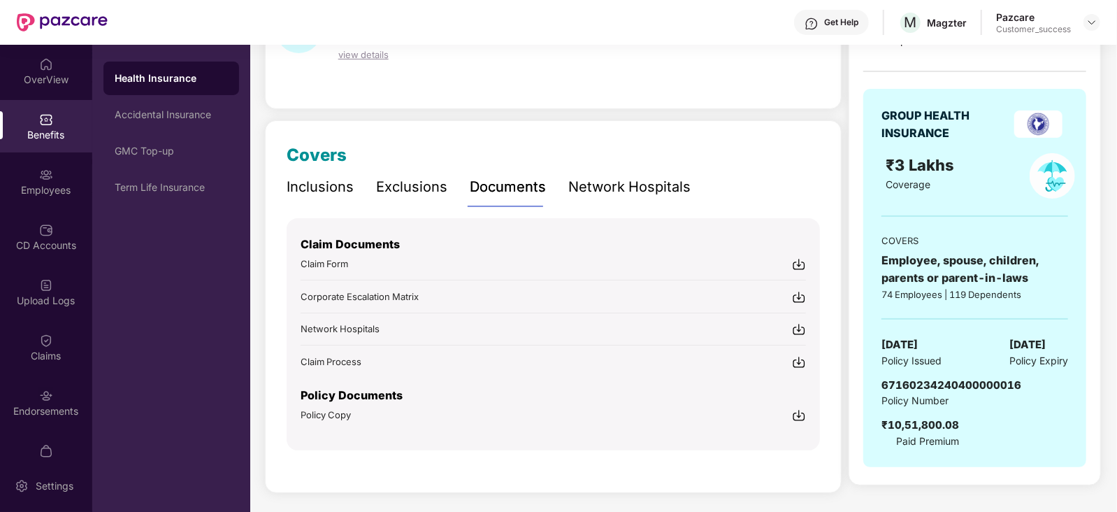
click at [799, 413] on img at bounding box center [799, 415] width 14 height 14
click at [140, 148] on div "GMC Top-up" at bounding box center [171, 150] width 113 height 11
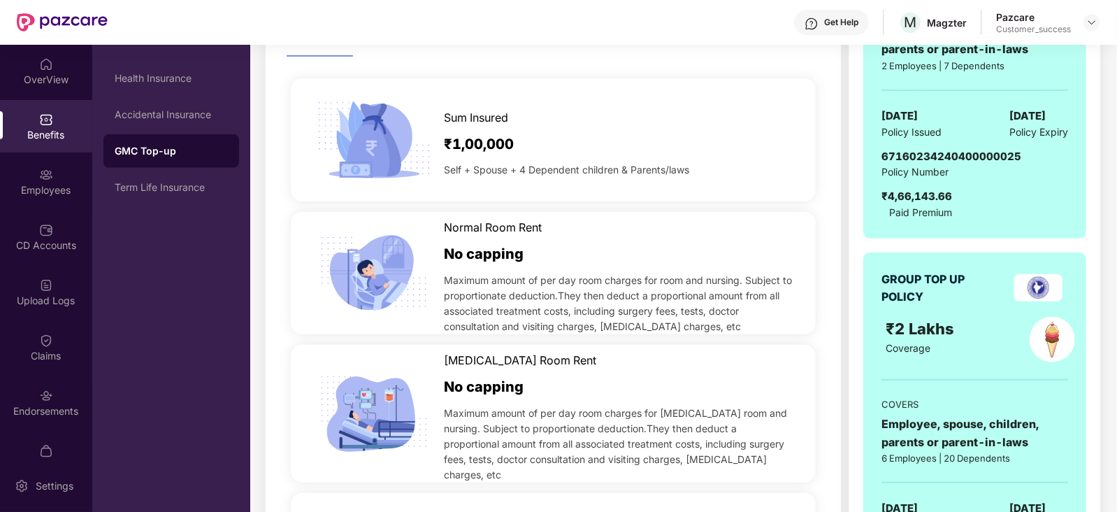
scroll to position [0, 0]
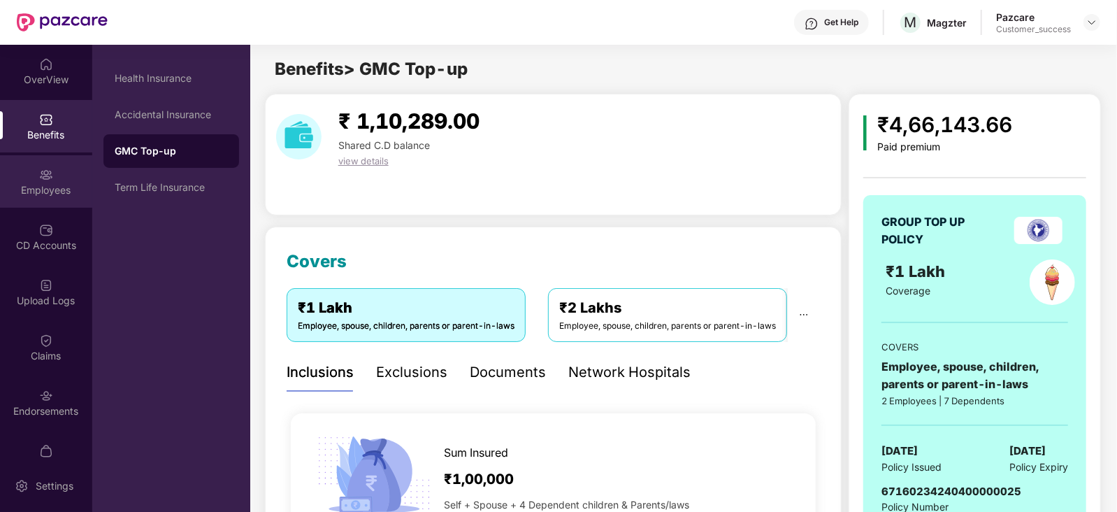
click at [49, 176] on img at bounding box center [46, 175] width 14 height 14
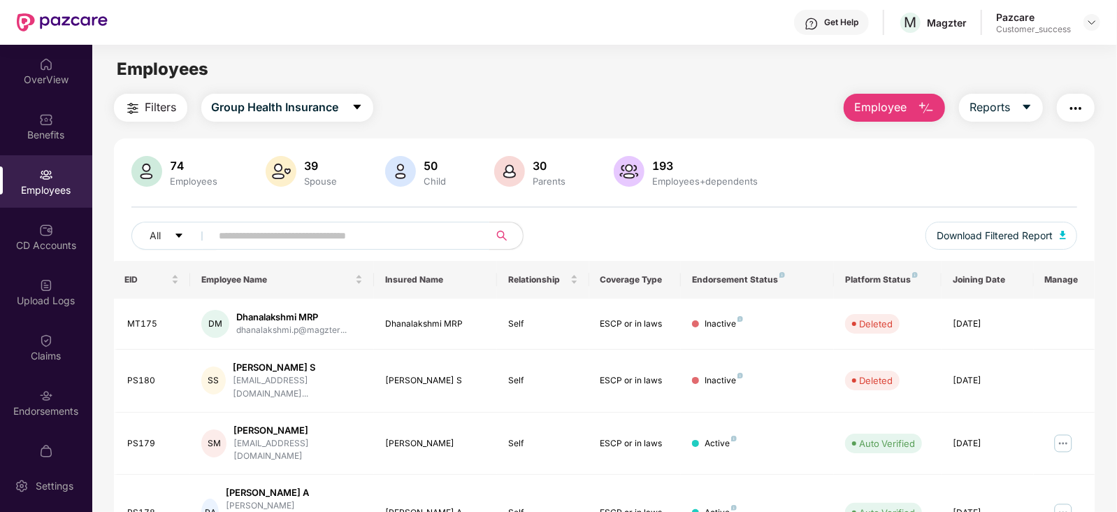
click at [282, 232] on input "text" at bounding box center [345, 235] width 251 height 21
paste input "**********"
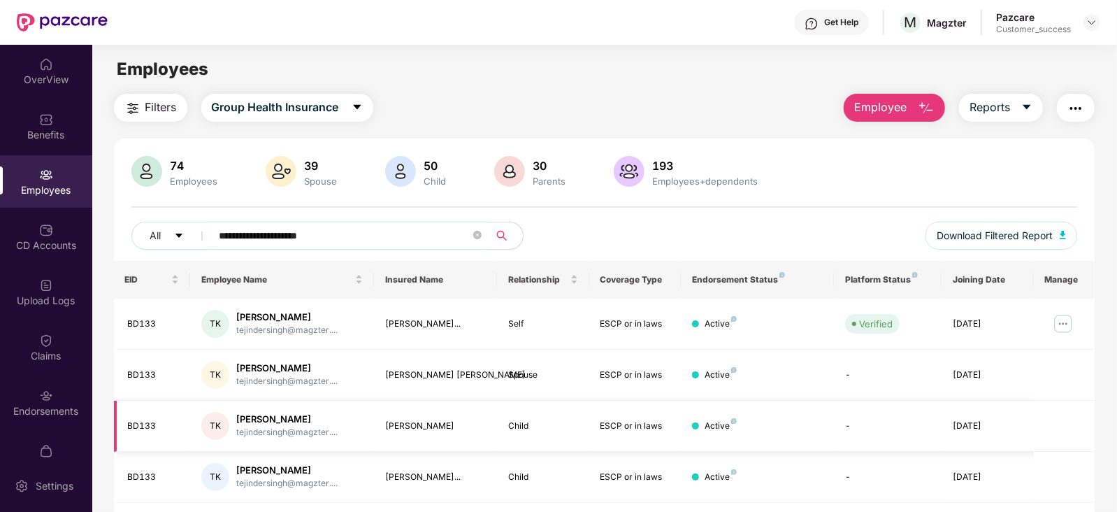
scroll to position [45, 0]
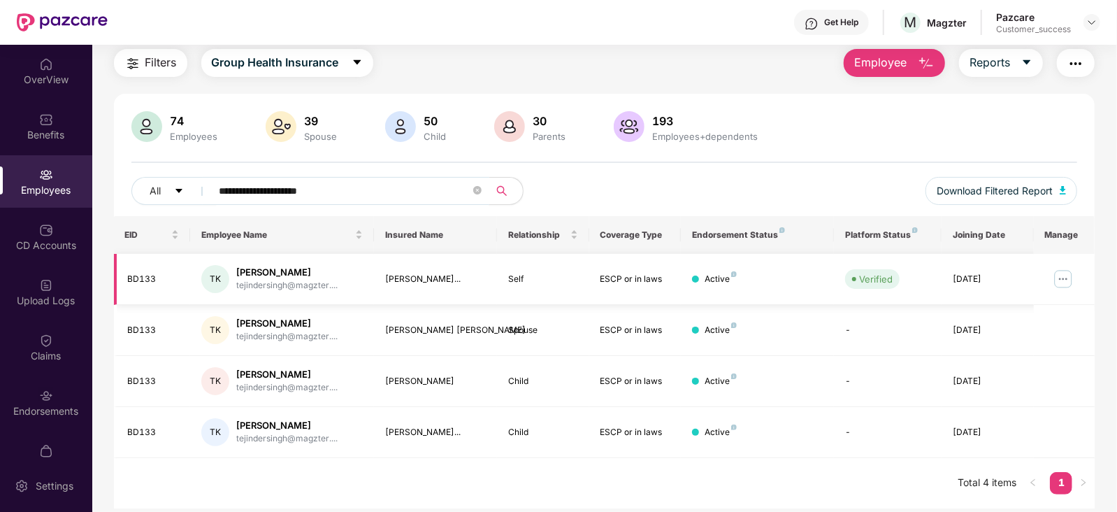
type input "**********"
click at [1059, 268] on img at bounding box center [1063, 279] width 22 height 22
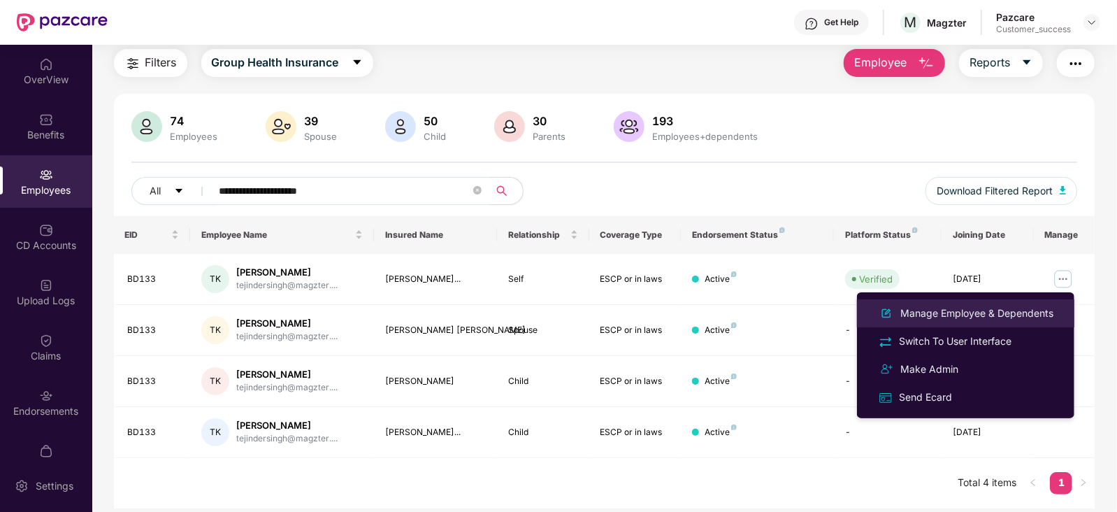
click at [1007, 306] on div "Manage Employee & Dependents" at bounding box center [977, 313] width 159 height 15
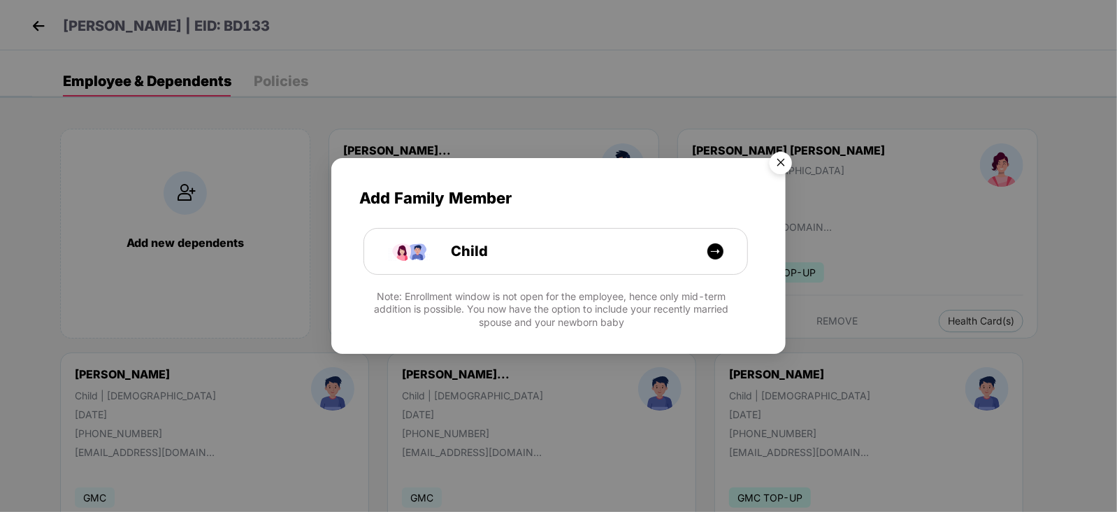
click at [776, 159] on img "Close" at bounding box center [780, 164] width 39 height 39
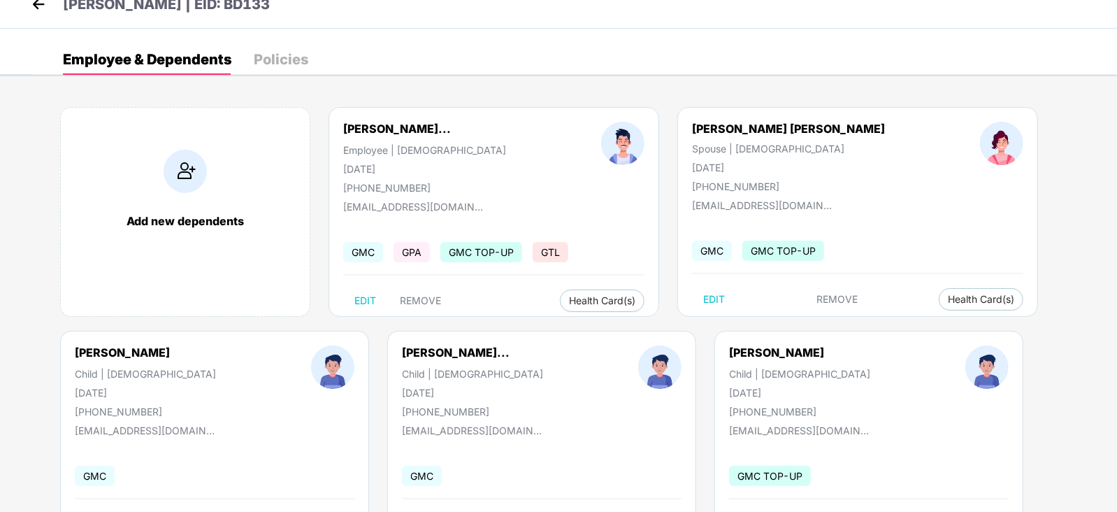
scroll to position [0, 0]
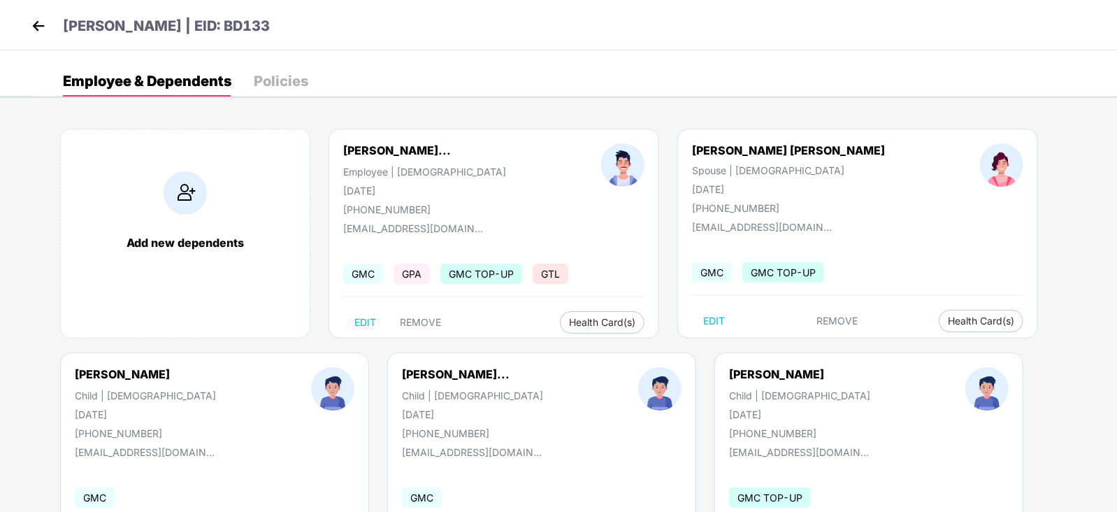
click at [38, 17] on img at bounding box center [38, 25] width 21 height 21
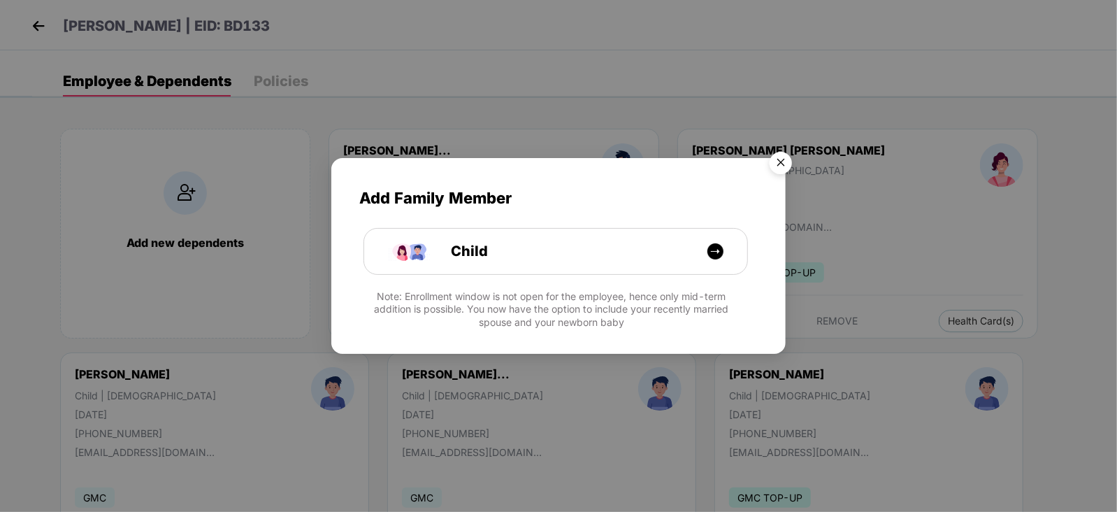
click at [36, 26] on div "Add Family Member Child Note: Enrollment window is not open for the employee, h…" at bounding box center [558, 256] width 1117 height 512
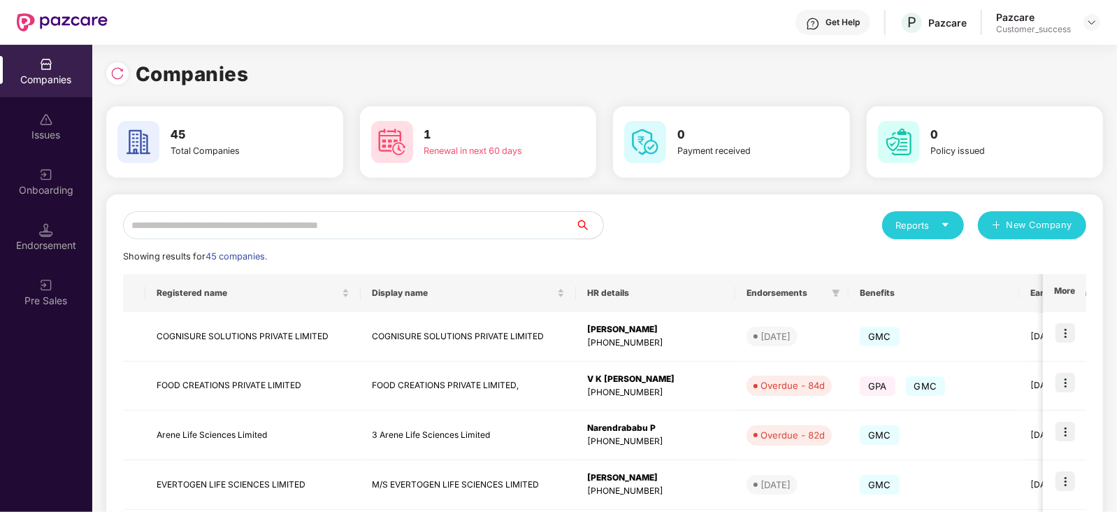
click at [375, 225] on input "text" at bounding box center [349, 225] width 452 height 28
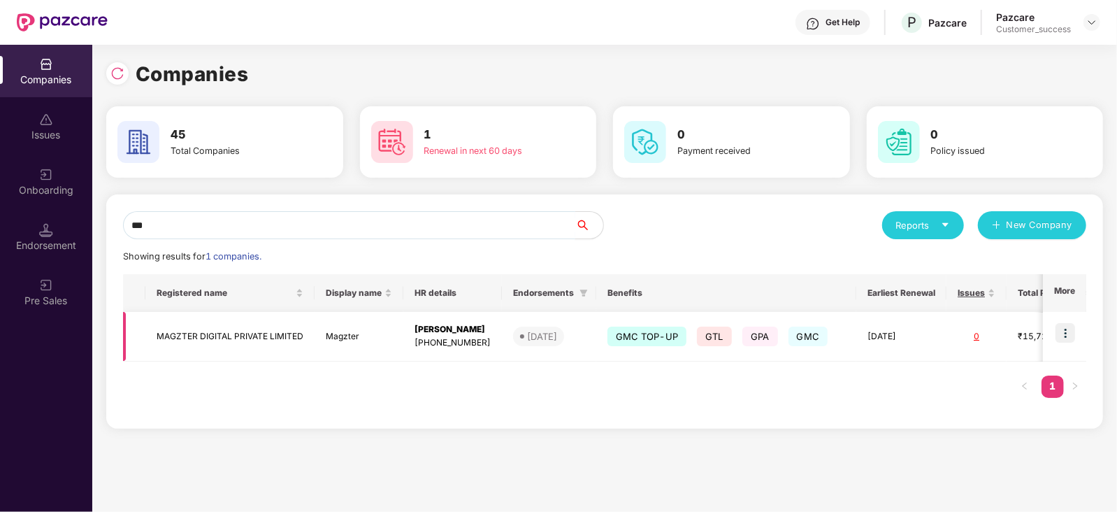
type input "***"
click at [661, 333] on span "GMC TOP-UP" at bounding box center [647, 336] width 79 height 20
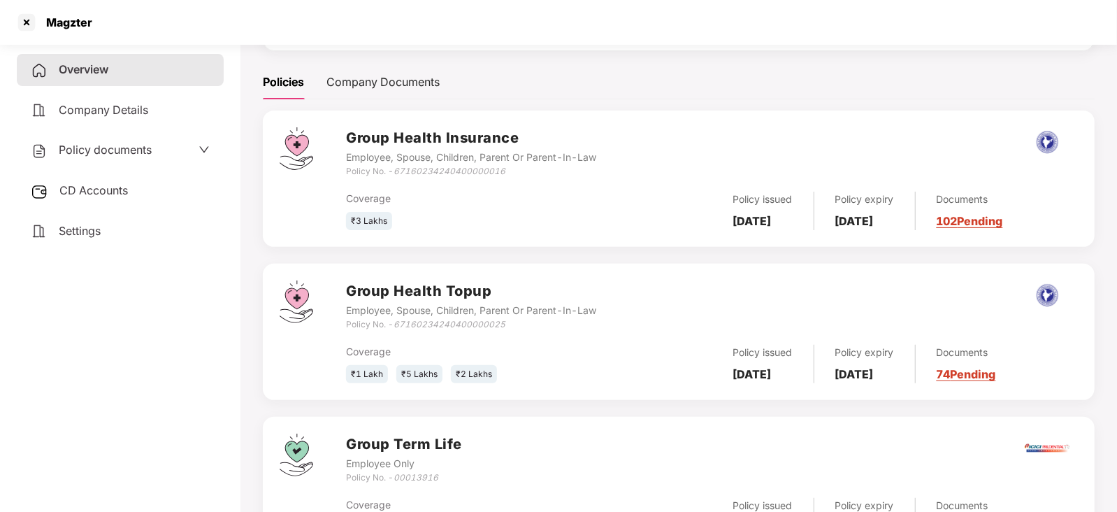
scroll to position [196, 0]
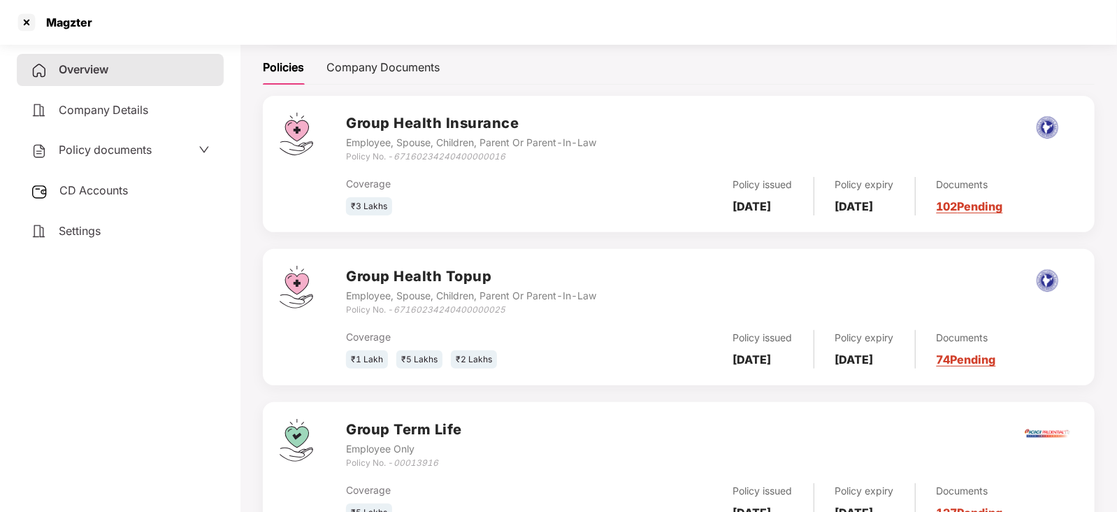
click at [996, 355] on link "74 Pending" at bounding box center [966, 359] width 59 height 14
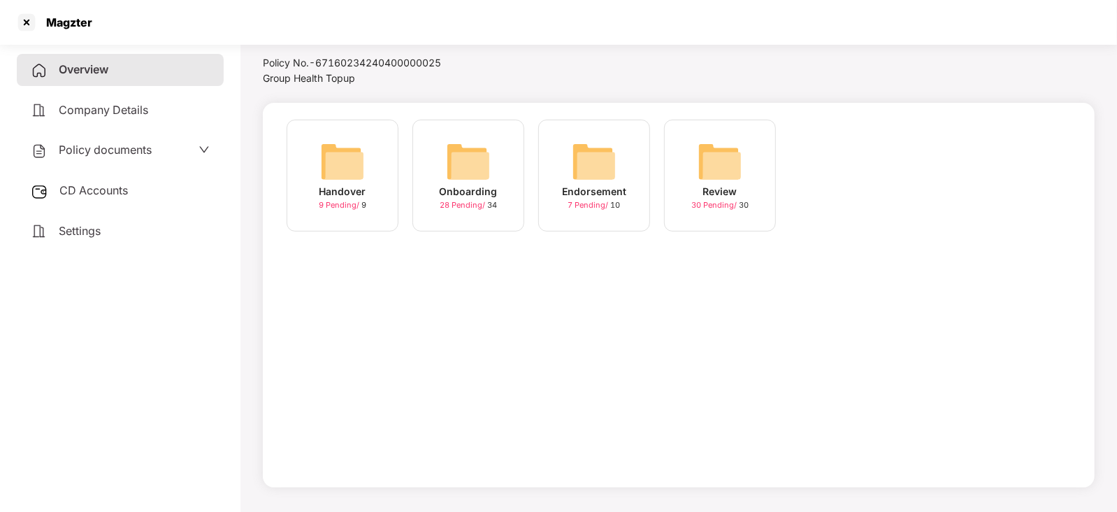
click at [465, 154] on img at bounding box center [468, 161] width 45 height 45
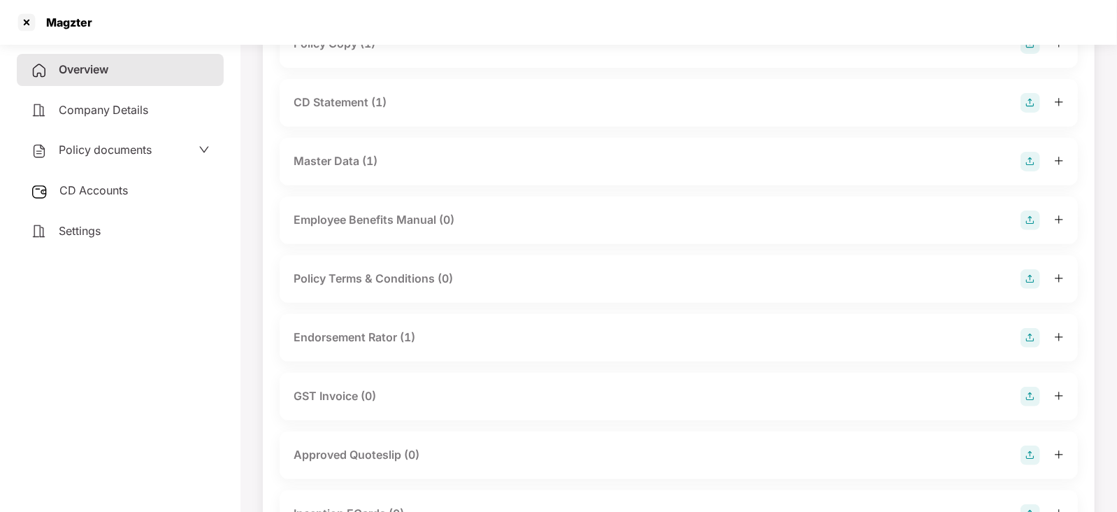
scroll to position [55, 0]
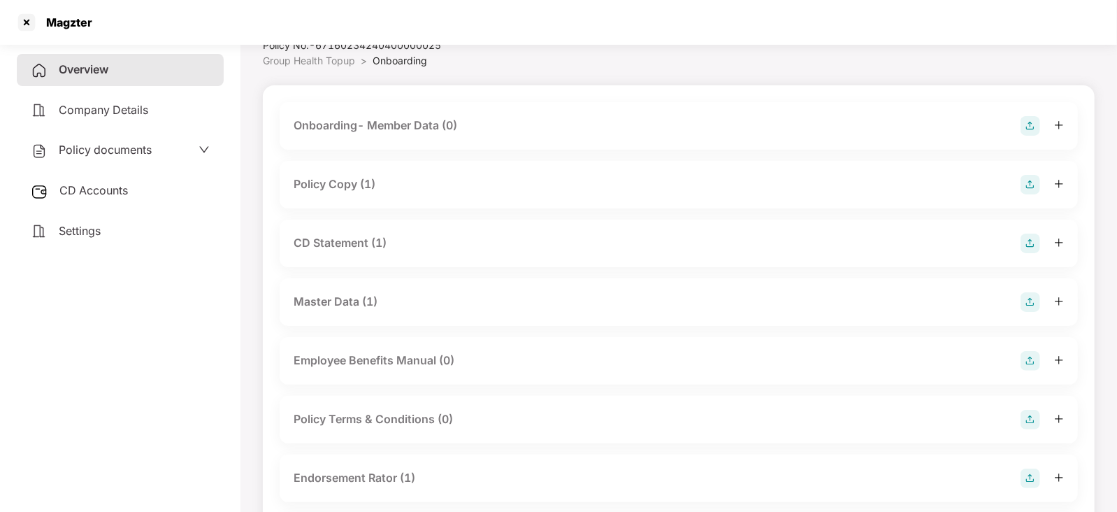
click at [346, 190] on div "Policy Copy (1)" at bounding box center [335, 183] width 82 height 17
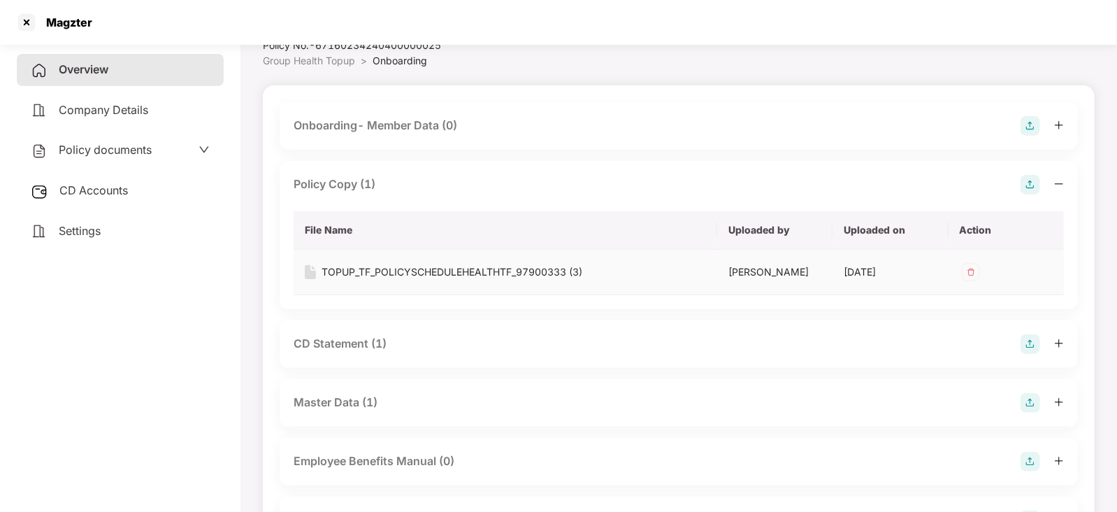
click at [405, 281] on td "TOPUP_TF_POLICYSCHEDULEHEALTHTF_97900333 (3)" at bounding box center [506, 272] width 424 height 45
click at [404, 266] on div "TOPUP_TF_POLICYSCHEDULEHEALTHTF_97900333 (3)" at bounding box center [452, 271] width 261 height 15
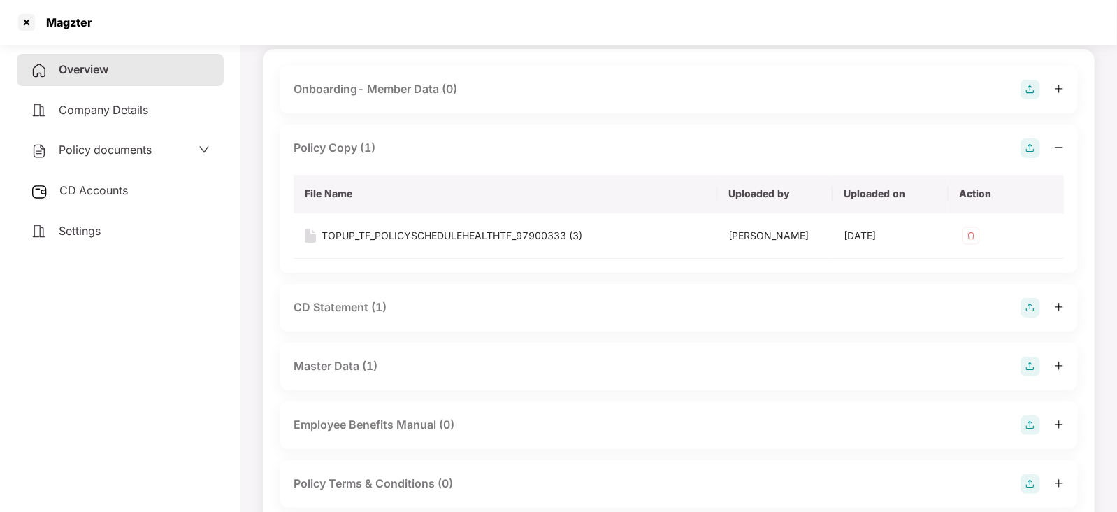
scroll to position [92, 0]
click at [134, 148] on span "Policy documents" at bounding box center [105, 150] width 93 height 14
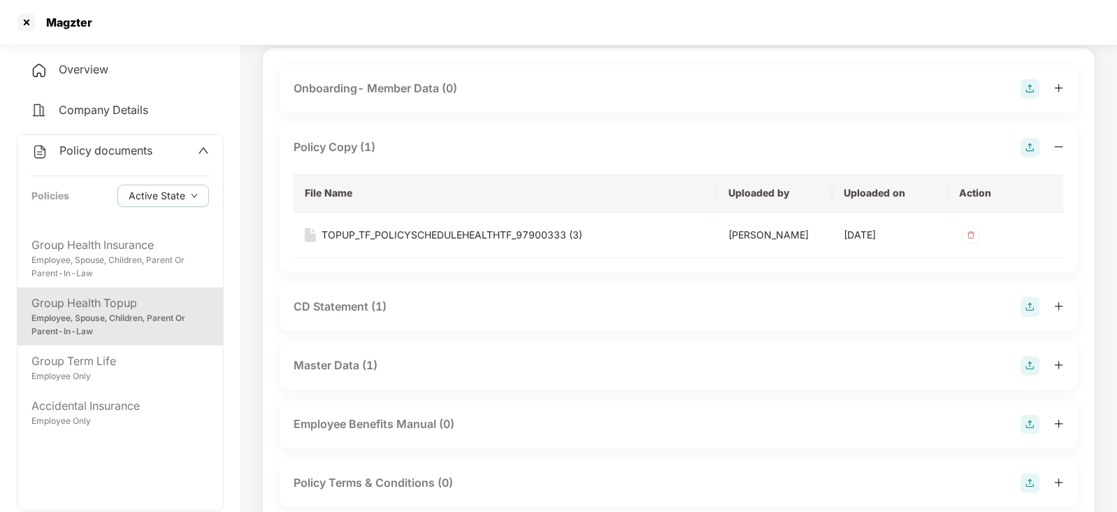
click at [109, 301] on div "Group Health Topup" at bounding box center [120, 302] width 178 height 17
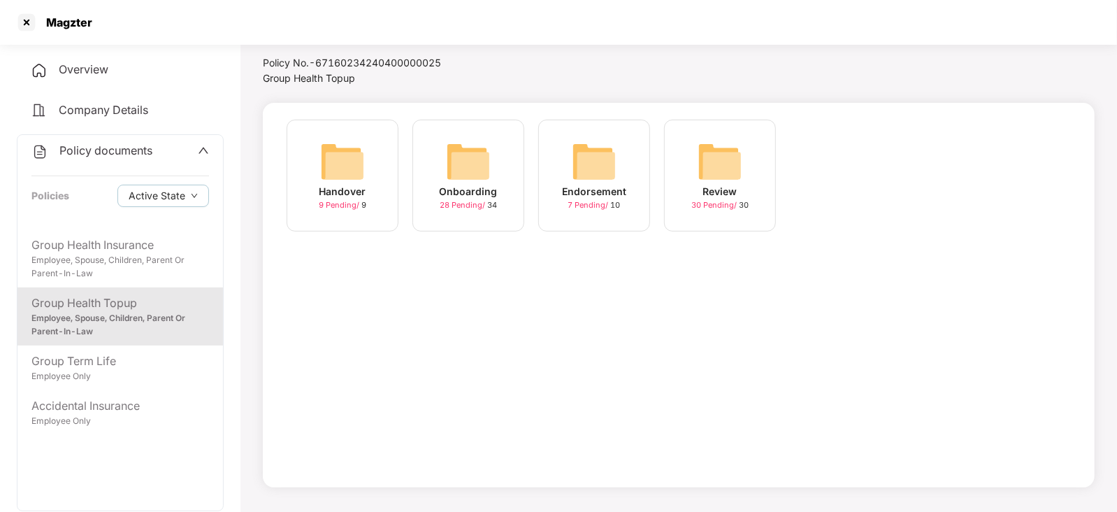
click at [595, 162] on img at bounding box center [594, 161] width 45 height 45
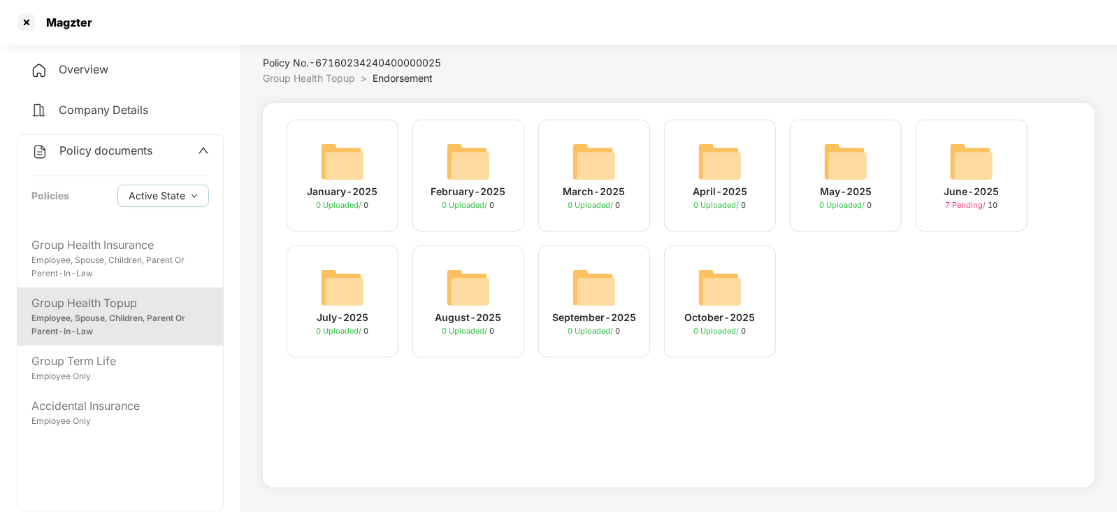
click at [968, 161] on img at bounding box center [971, 161] width 45 height 45
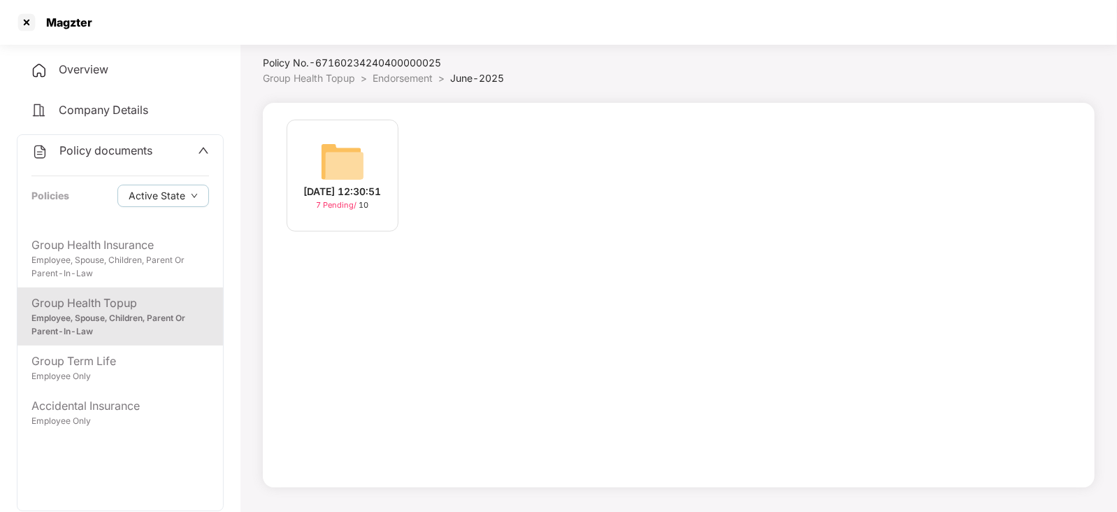
click at [339, 145] on img at bounding box center [342, 161] width 45 height 45
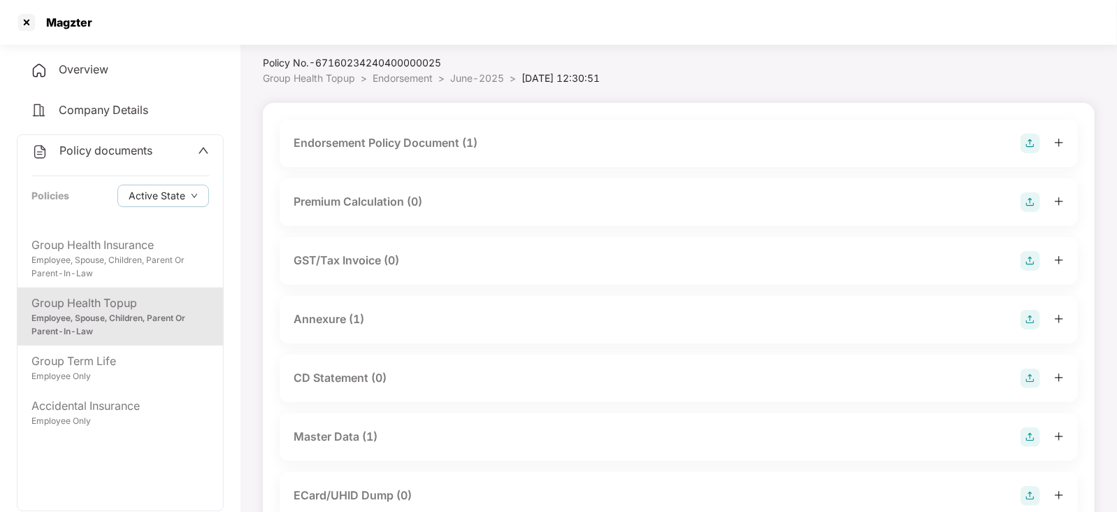
scroll to position [92, 0]
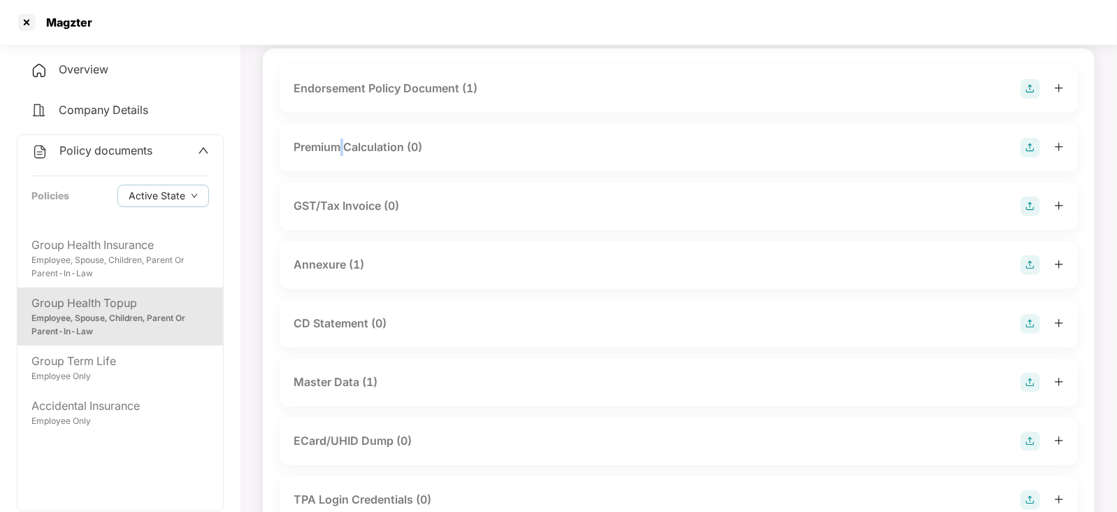
click at [339, 145] on div "Premium Calculation (0)" at bounding box center [358, 146] width 129 height 17
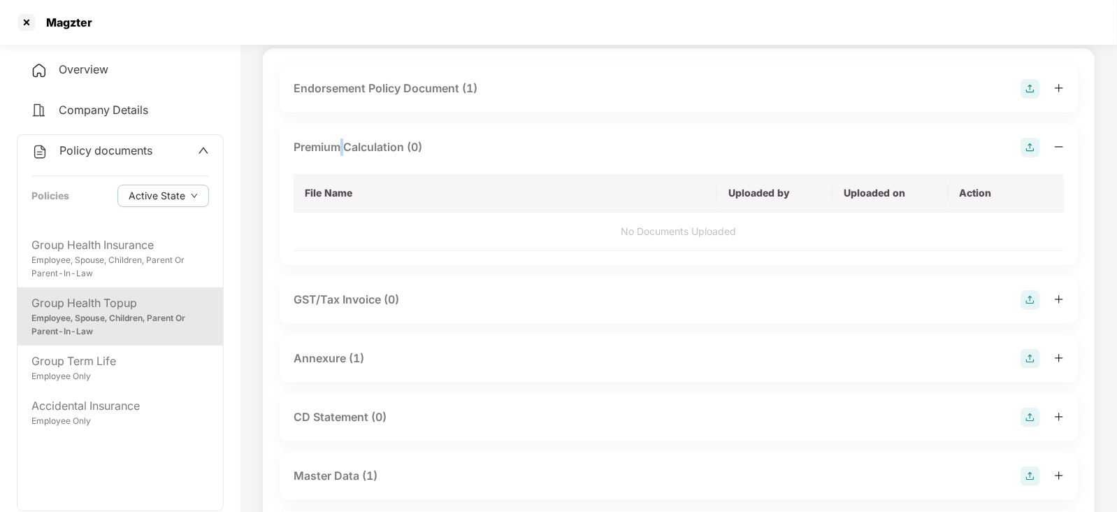
scroll to position [153, 0]
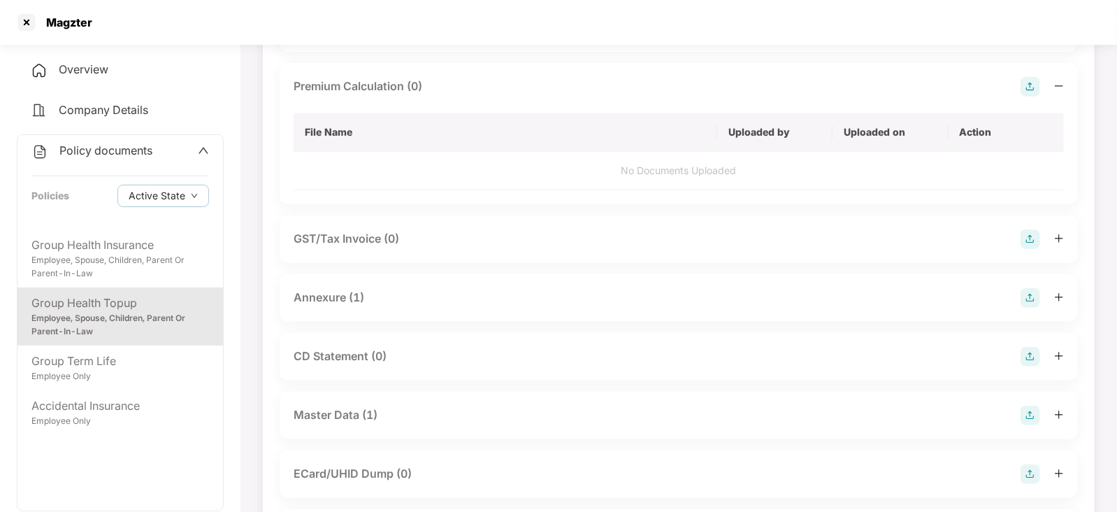
click at [315, 412] on div "Master Data (1)" at bounding box center [336, 414] width 84 height 17
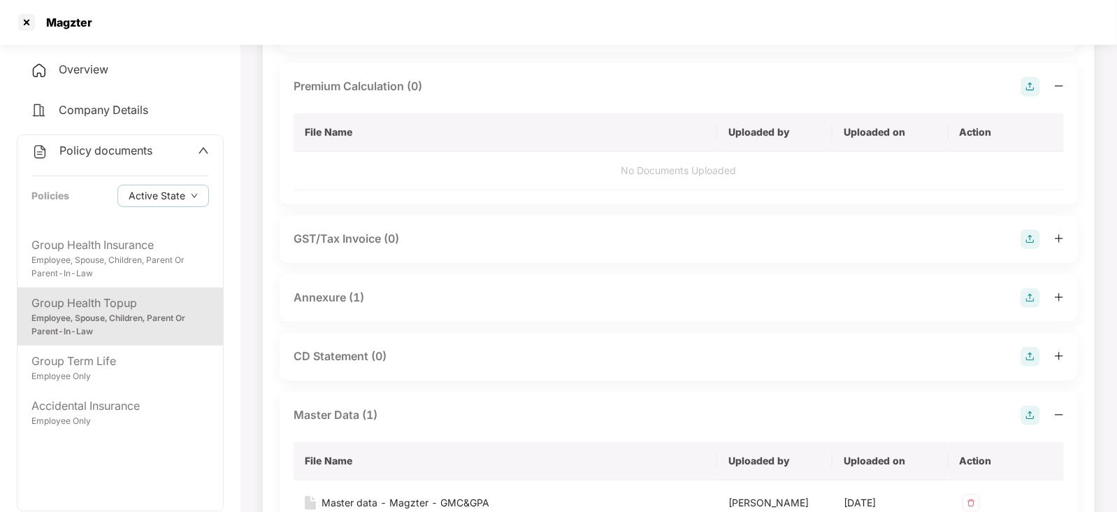
scroll to position [263, 0]
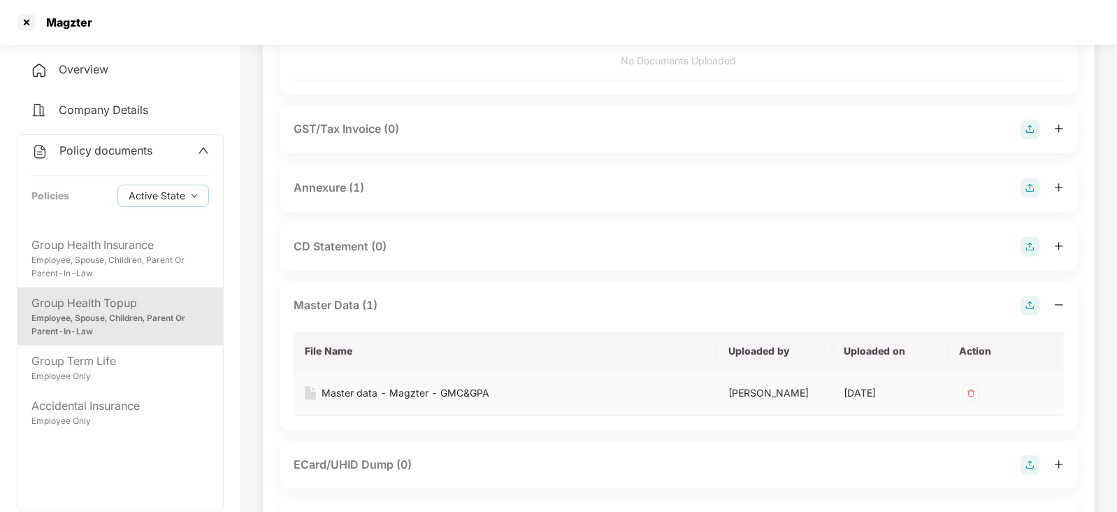
click at [418, 389] on div "Master data - Magzter - GMC&GPA" at bounding box center [406, 392] width 168 height 15
